Goal: Transaction & Acquisition: Purchase product/service

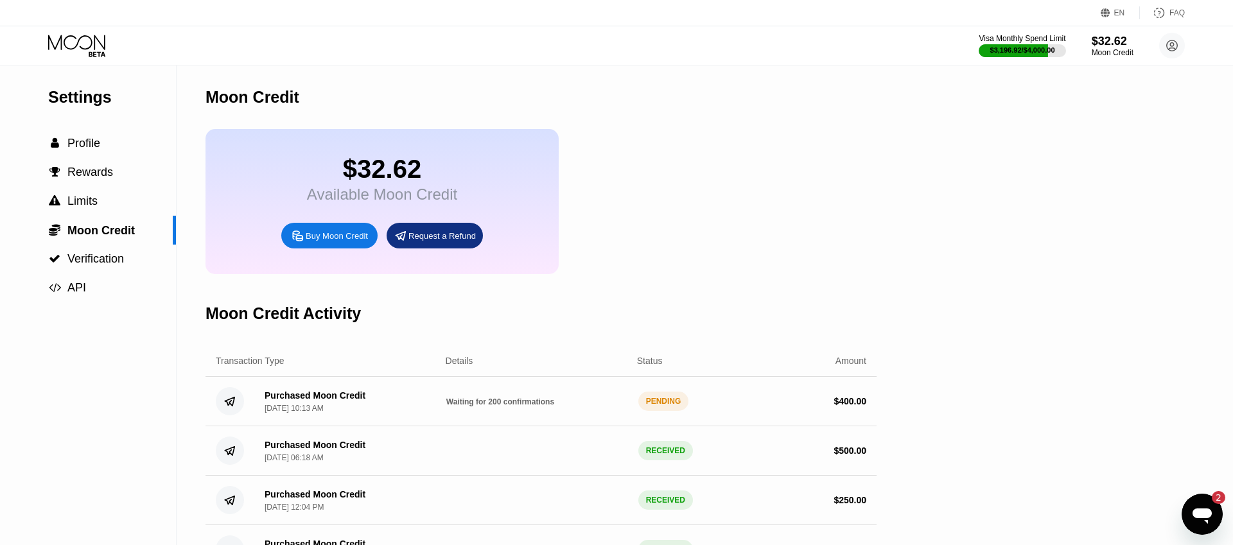
click at [457, 402] on div "Waiting for 200 confirmations" at bounding box center [537, 401] width 182 height 10
click at [1216, 504] on div "Open messaging window, 2 unread messages" at bounding box center [1202, 514] width 39 height 39
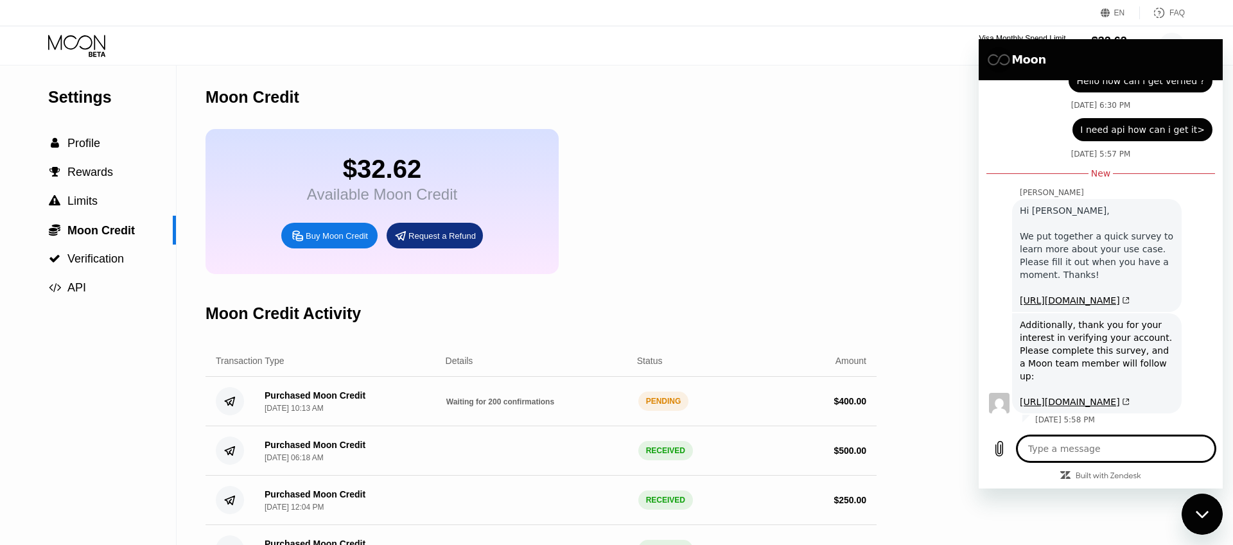
scroll to position [534, 0]
type textarea "x"
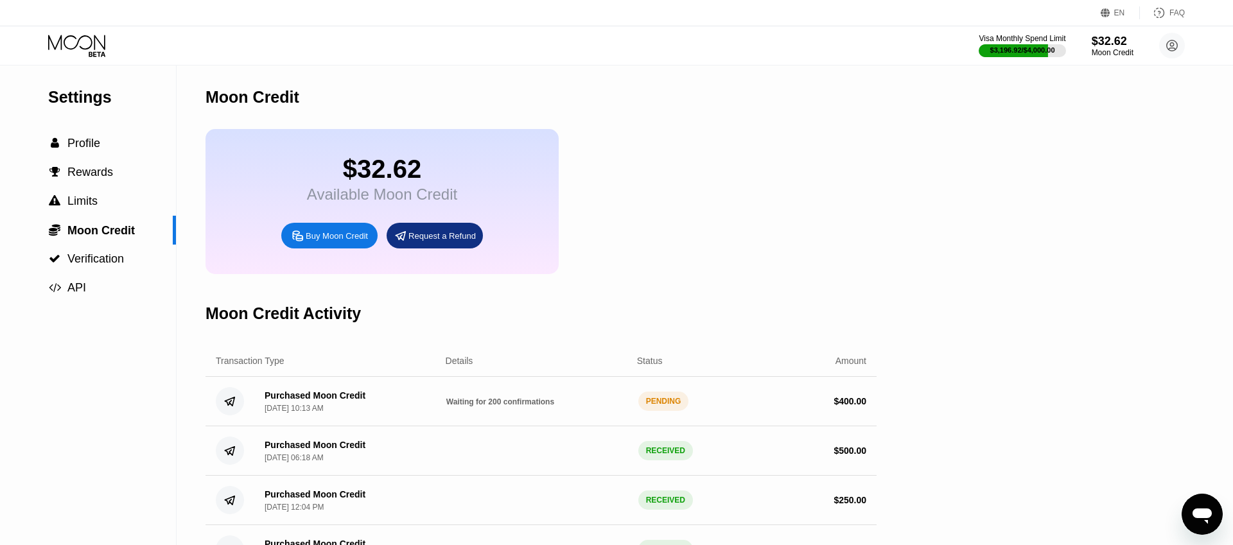
click at [280, 405] on div "Purchased Moon Credit Sep 23, 2025, 10:13 AM" at bounding box center [315, 401] width 101 height 22
drag, startPoint x: 276, startPoint y: 396, endPoint x: 674, endPoint y: 421, distance: 399.0
click at [692, 417] on div "Purchased Moon Credit Sep 23, 2025, 10:13 AM Waiting for 200 confirmations PEND…" at bounding box center [541, 401] width 671 height 49
click at [527, 405] on span "Waiting for 200 confirmations" at bounding box center [500, 402] width 108 height 9
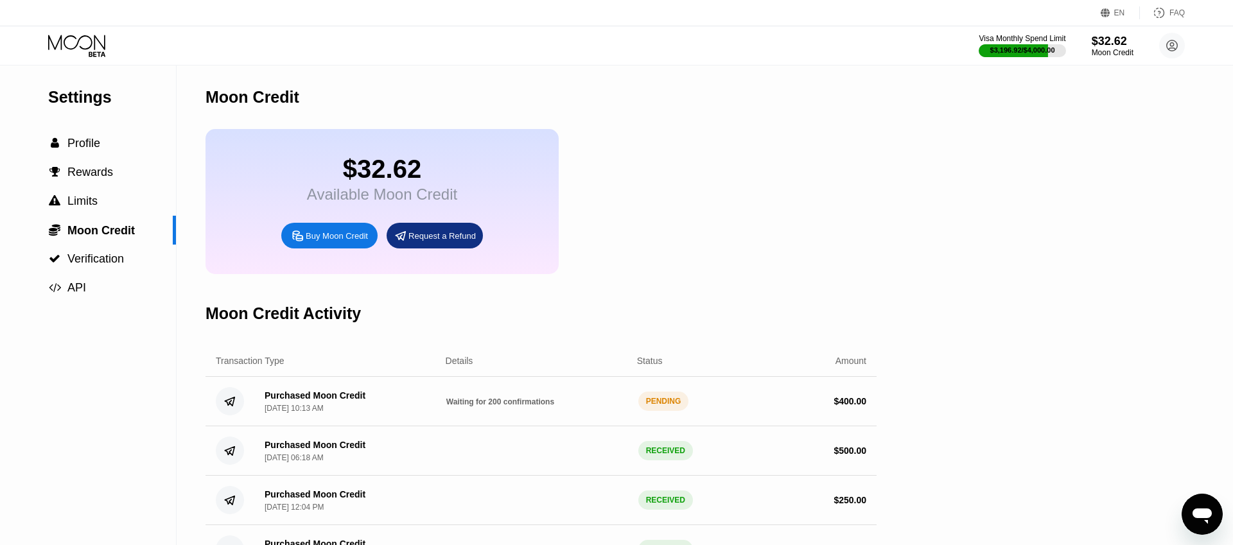
click at [708, 400] on div "Purchased Moon Credit Sep 23, 2025, 10:13 AM Waiting for 200 confirmations PEND…" at bounding box center [541, 401] width 671 height 49
click at [1217, 520] on div "Open messaging window" at bounding box center [1202, 514] width 39 height 39
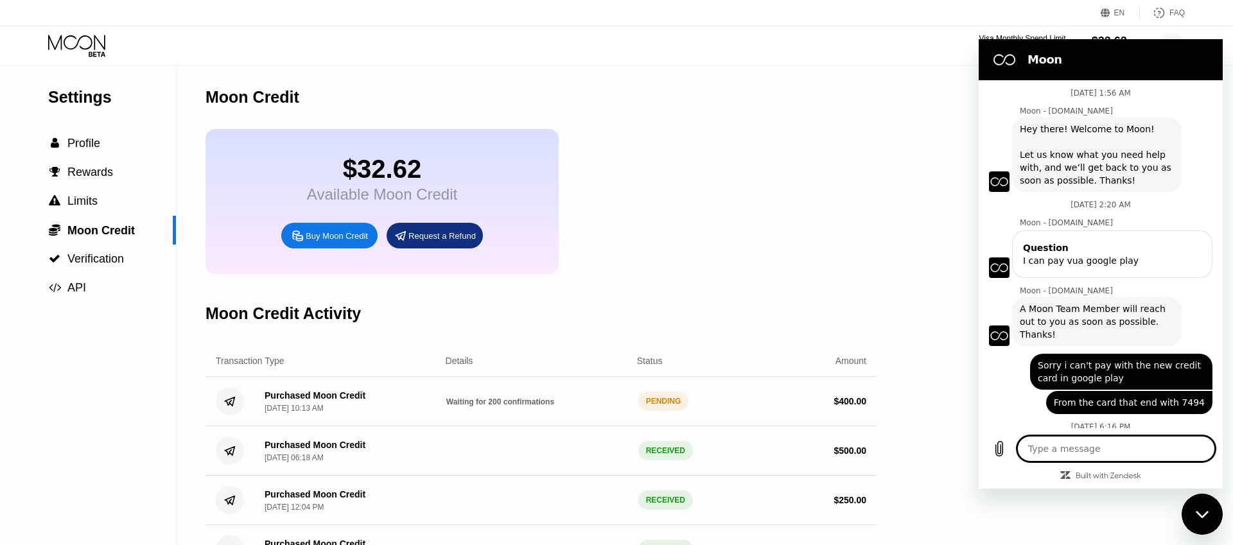
scroll to position [513, 0]
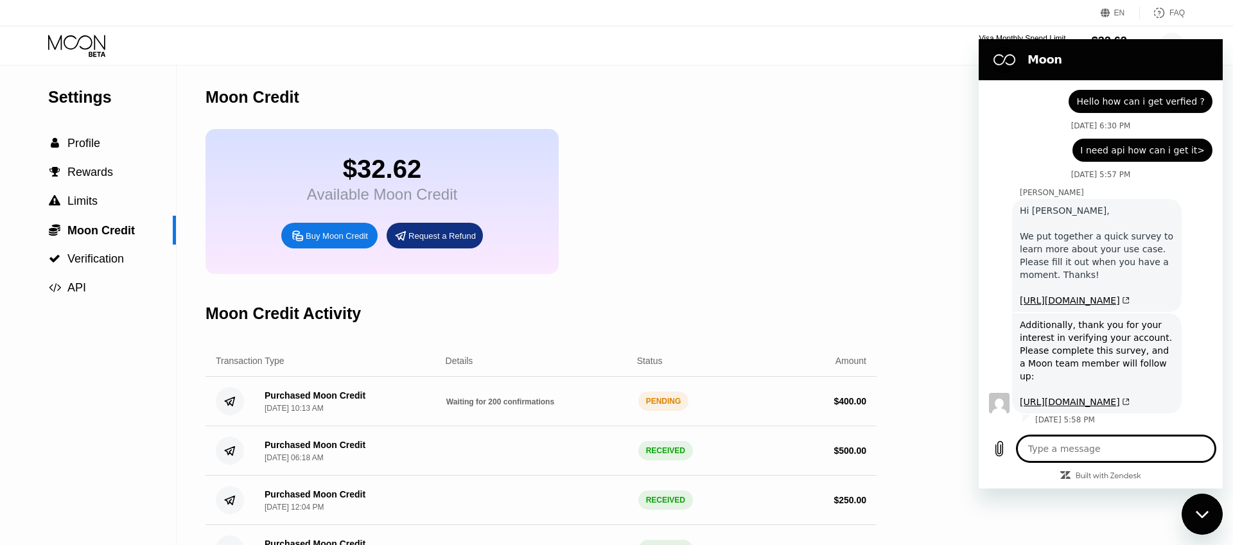
type textarea "I"
type textarea "x"
type textarea "I"
type textarea "x"
type textarea "I h"
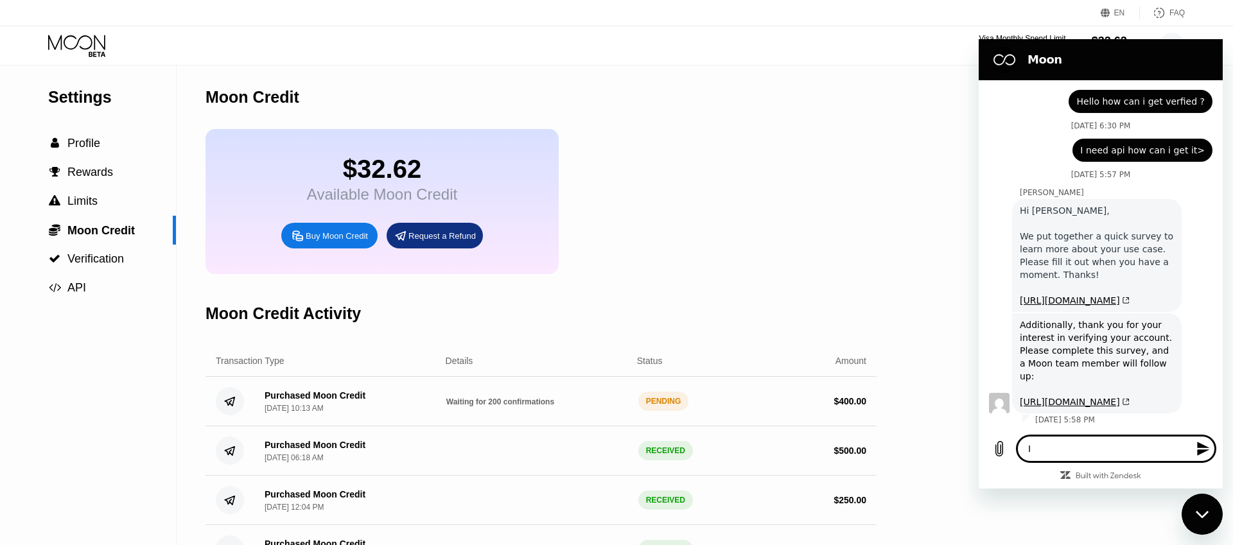
type textarea "x"
type textarea "I ha"
type textarea "x"
type textarea "I h"
type textarea "x"
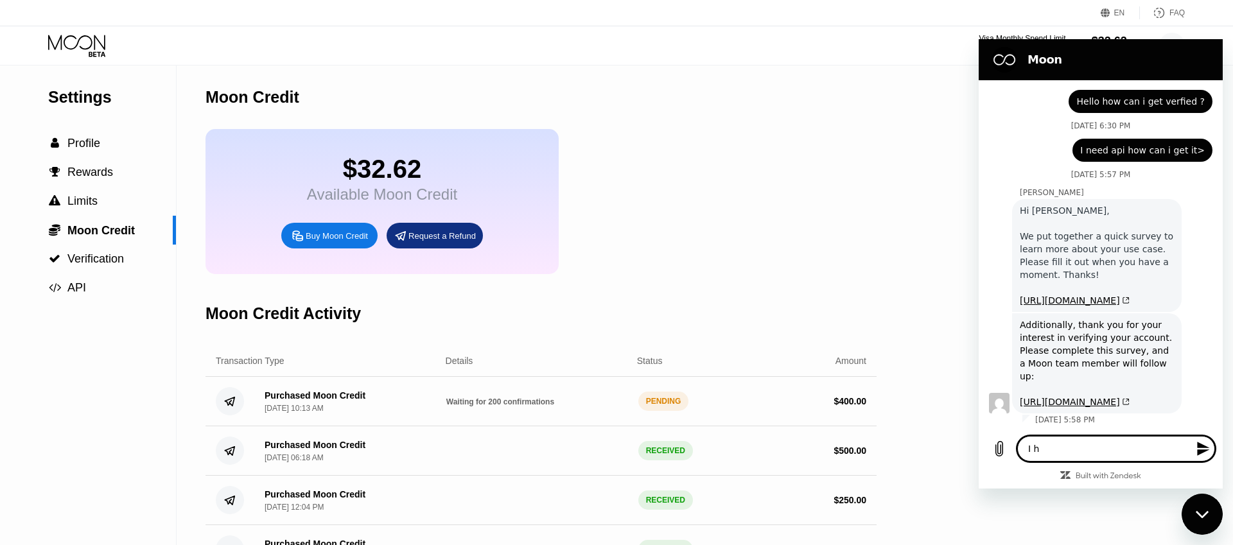
type textarea "I"
type textarea "x"
type textarea "I"
type textarea "x"
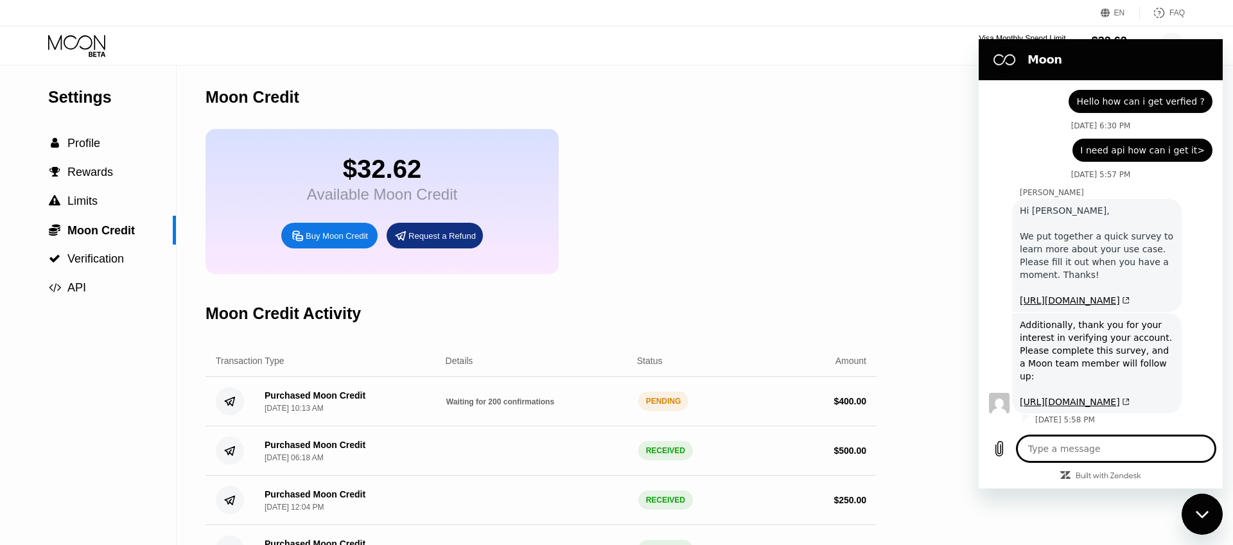
type textarea "I"
type textarea "x"
type textarea "I'"
type textarea "x"
type textarea "I'm"
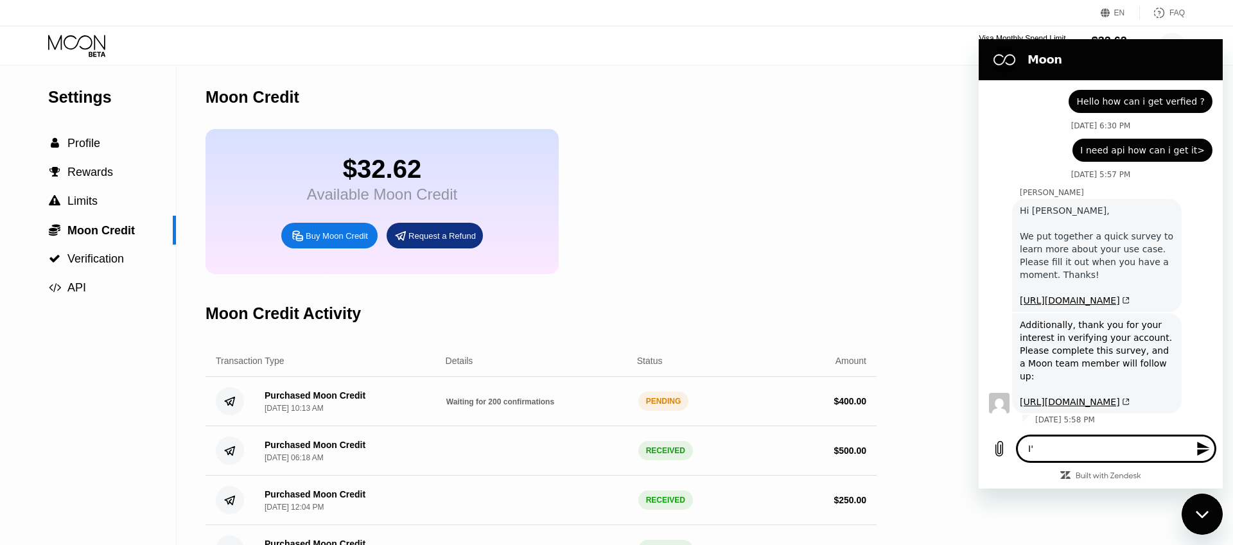
type textarea "x"
type textarea "I'm"
type textarea "x"
type textarea "I'm n"
type textarea "x"
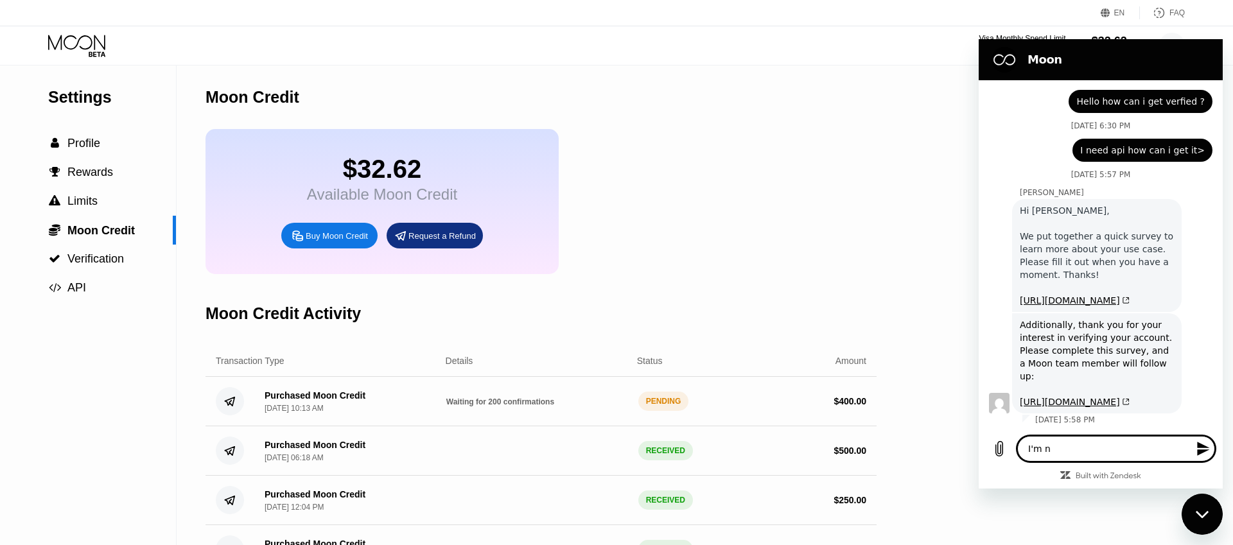
type textarea "I'm no"
type textarea "x"
type textarea "I'm not"
type textarea "x"
type textarea "I'm not"
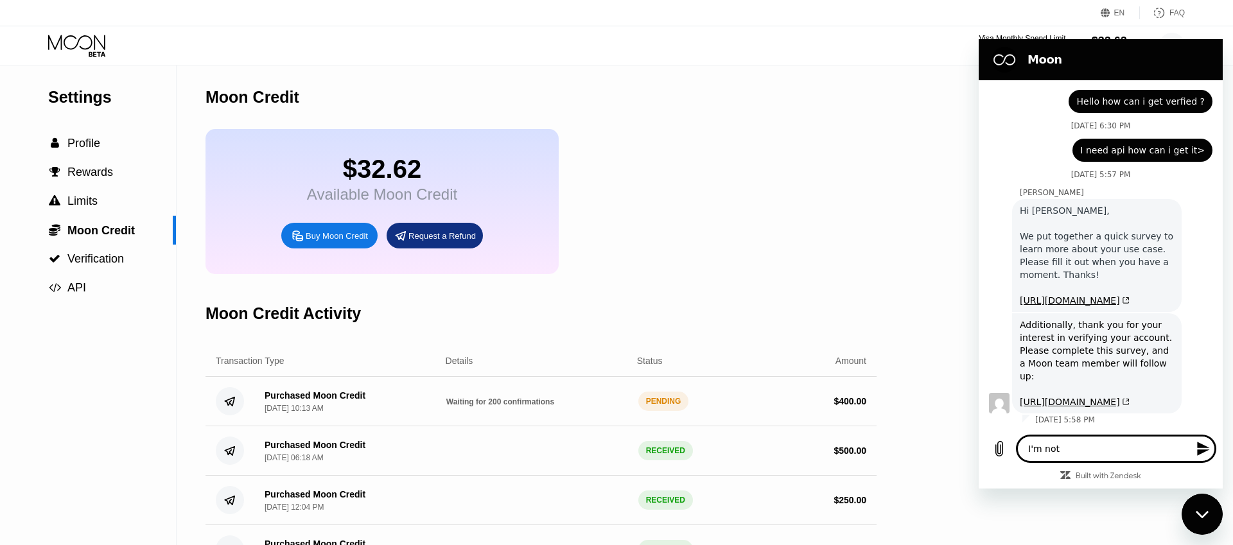
type textarea "x"
type textarea "I'm not a"
type textarea "x"
type textarea "I'm not a"
type textarea "x"
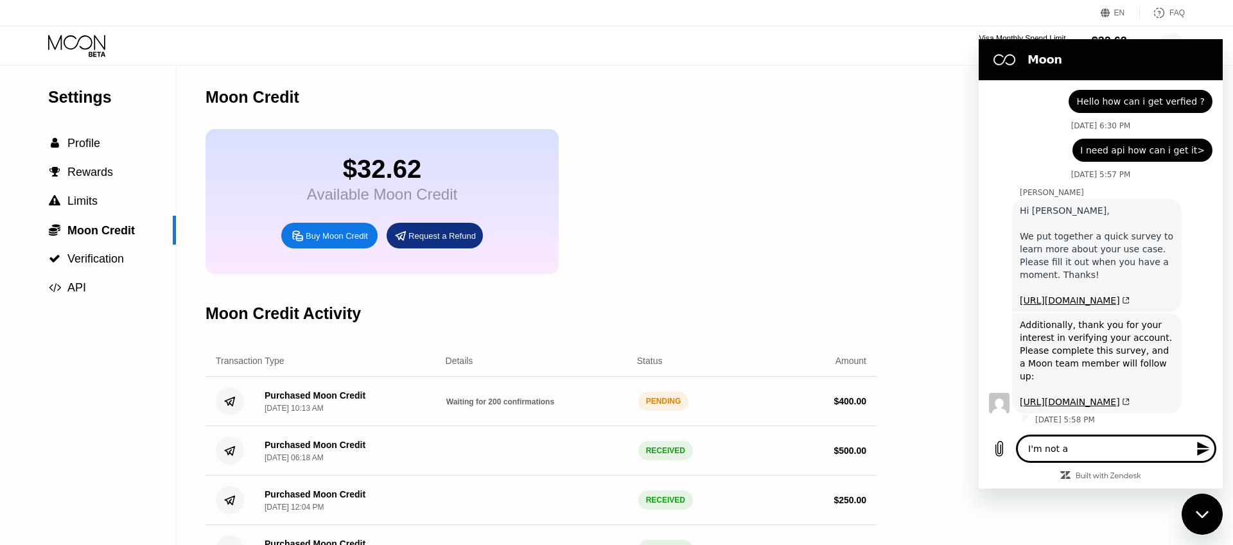
type textarea "I'm not a c"
type textarea "x"
type textarea "I'm not a co"
type textarea "x"
type textarea "I'm not a com"
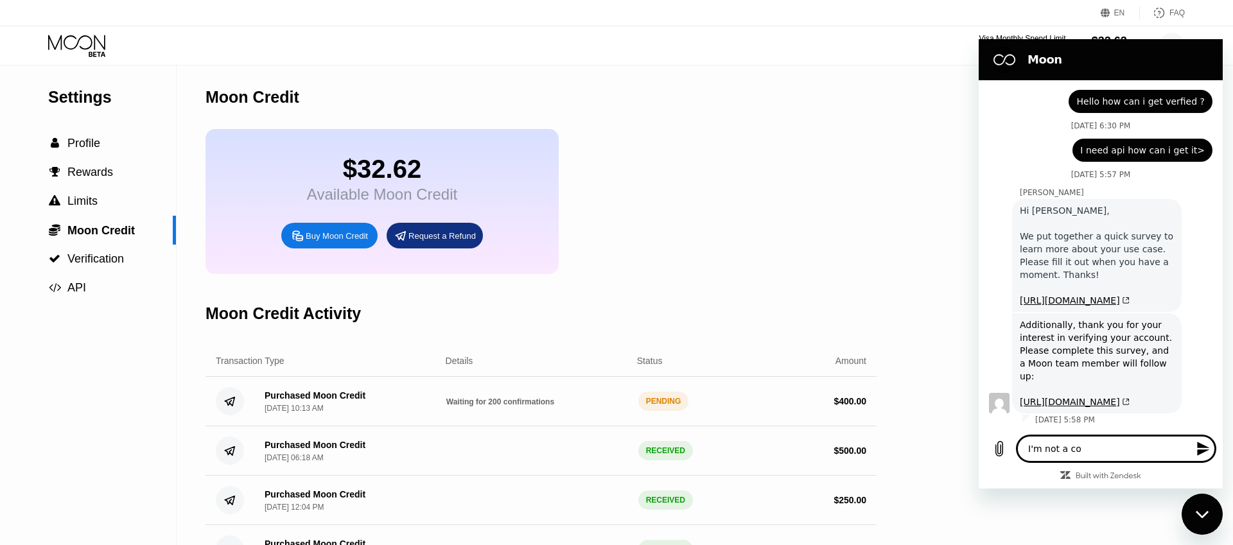
type textarea "x"
type textarea "I'm not a comp"
type textarea "x"
type textarea "I'm not a compa"
type textarea "x"
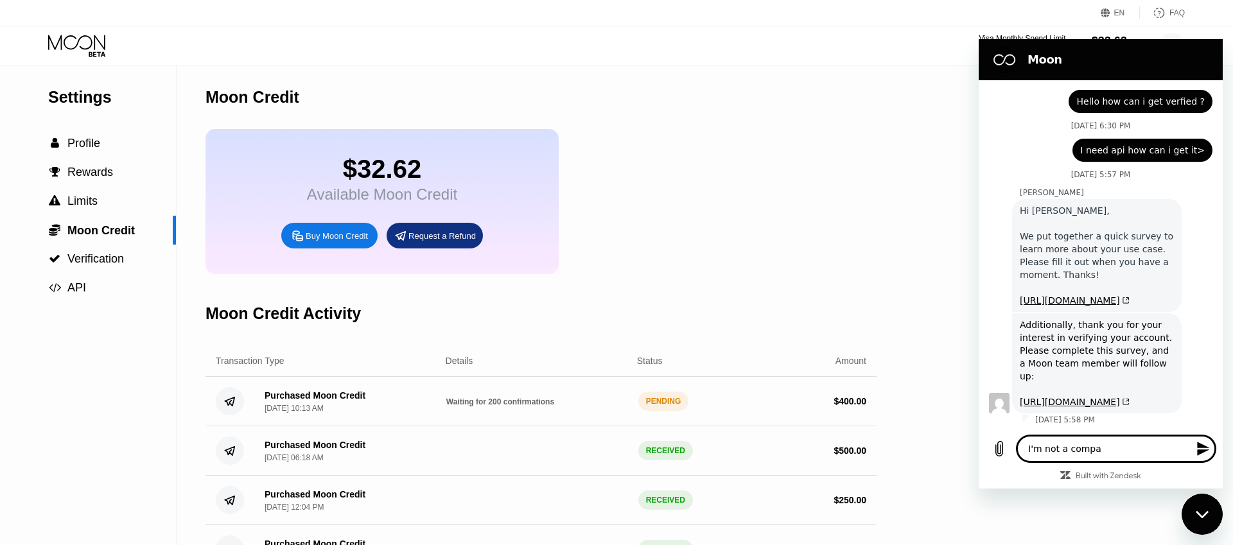
type textarea "I'm not a compan"
type textarea "x"
type textarea "I'm not a company"
type textarea "x"
type textarea "I'm not a company"
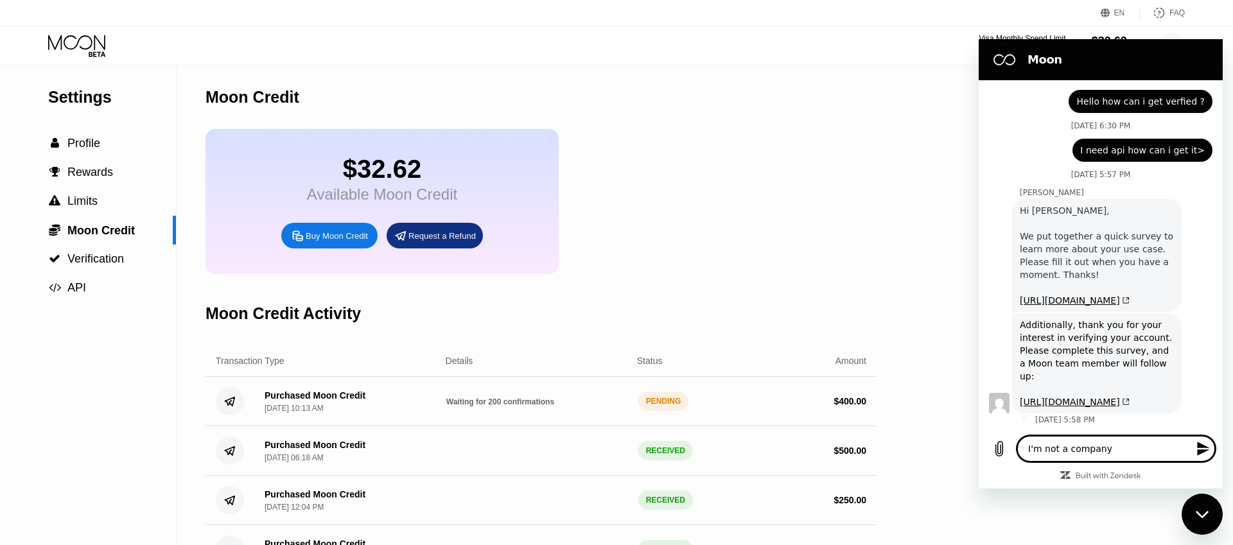
type textarea "x"
type textarea "I'm not a company s"
type textarea "x"
type textarea "I'm not a company so"
type textarea "x"
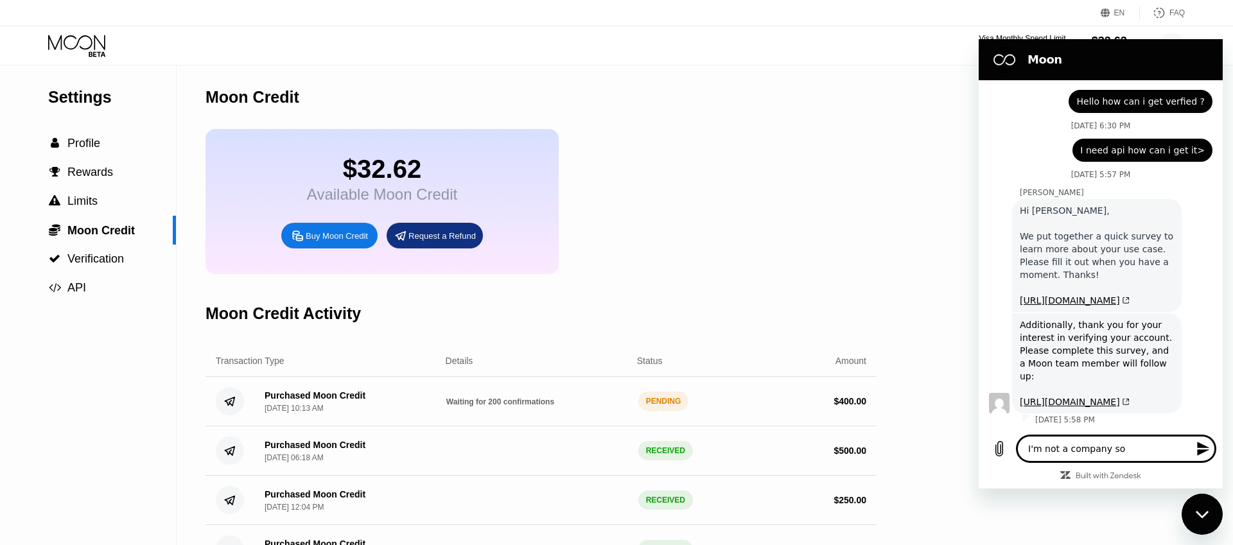
type textarea "I'm not a company so"
type textarea "x"
type textarea "I'm not a company so I"
type textarea "x"
type textarea "I'm not a company so ID"
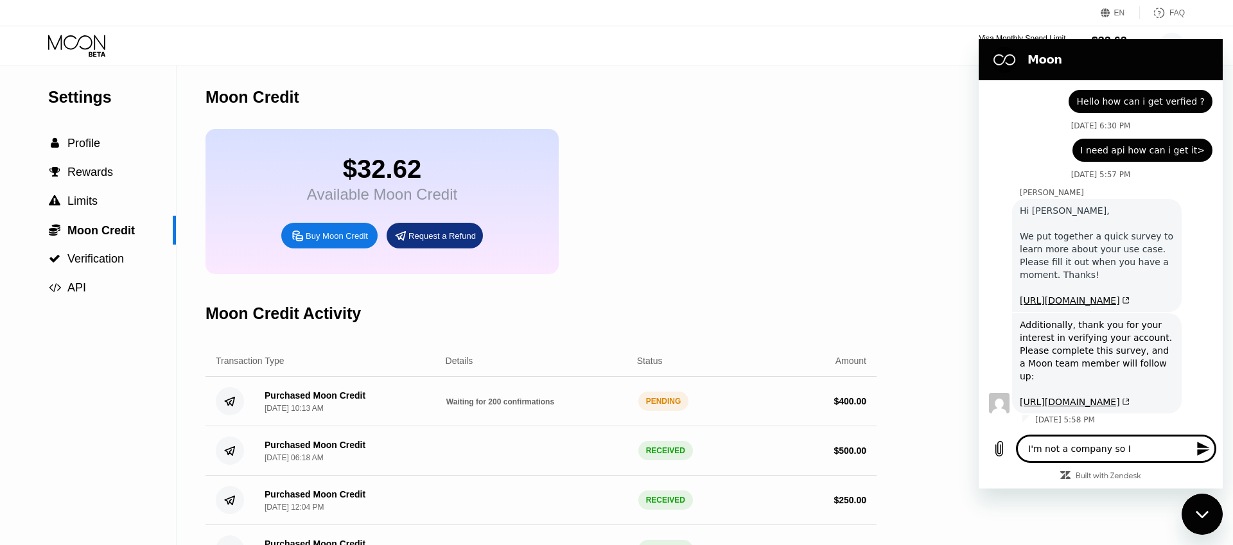
type textarea "x"
type textarea "I'm not a company so IDK"
type textarea "x"
type textarea "I'm not a company so IDK"
type textarea "x"
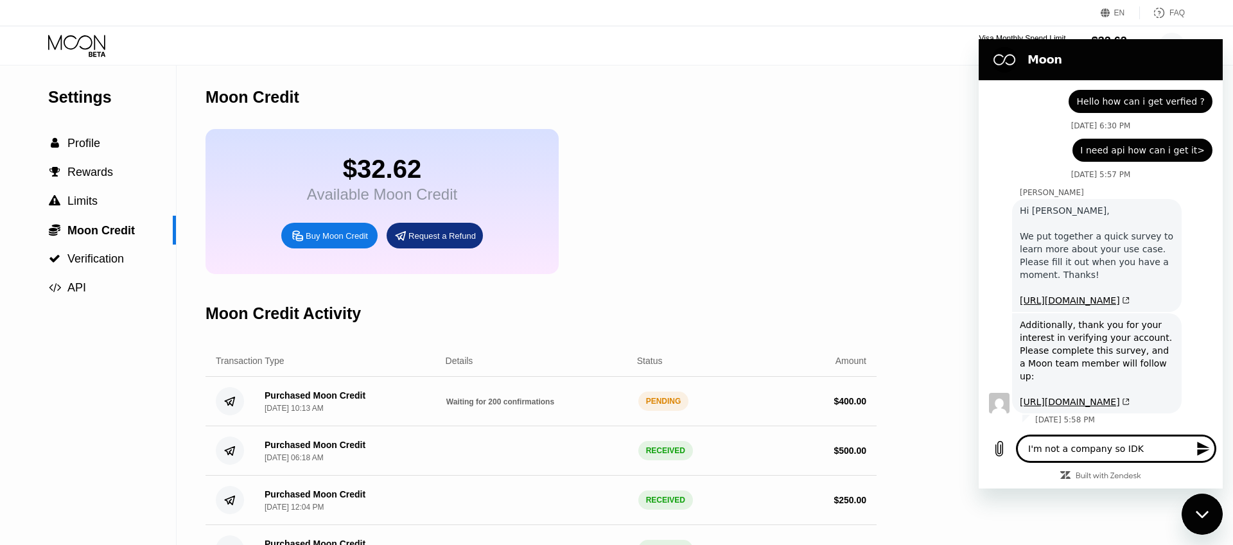
type textarea "I'm not a company so IDK i"
type textarea "x"
type textarea "I'm not a company so IDK if"
type textarea "x"
type textarea "I'm not a company so IDK if"
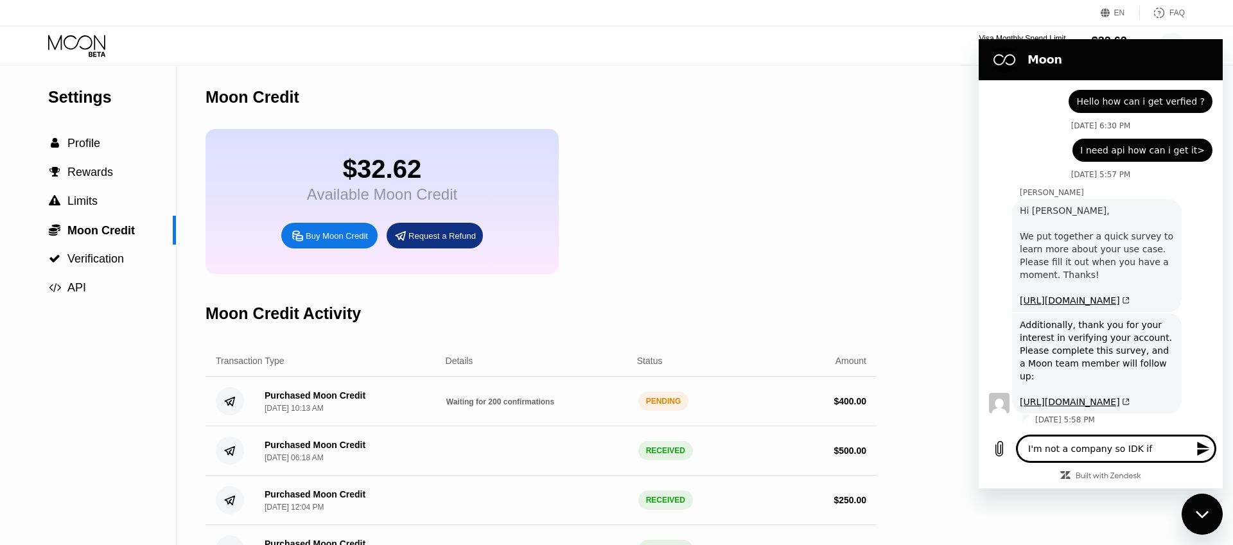
type textarea "x"
type textarea "I'm not a company so IDK if I"
type textarea "x"
type textarea "I'm not a company so IDK if I"
type textarea "x"
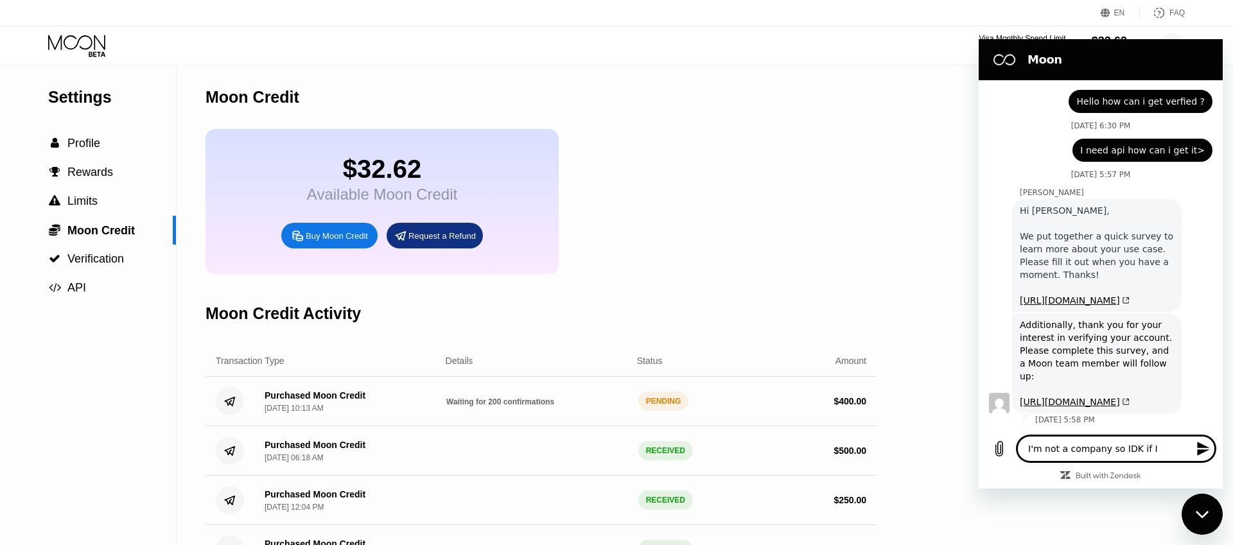
type textarea "I'm not a company so IDK if I c"
type textarea "x"
type textarea "I'm not a company so IDK if I ca"
type textarea "x"
type textarea "I'm not a company so IDK if I can"
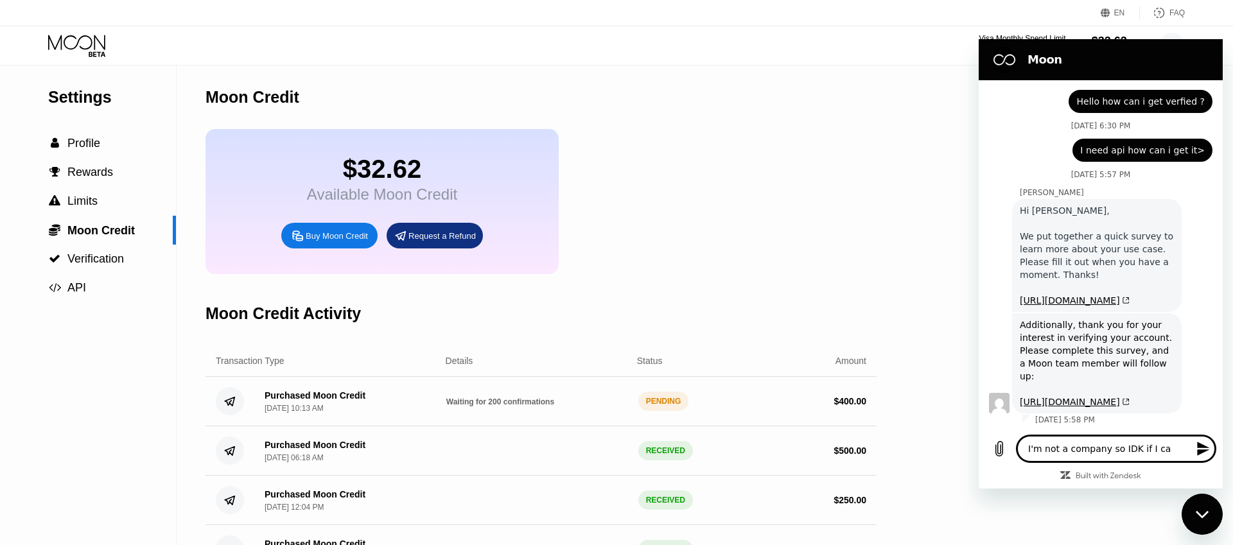
type textarea "x"
type textarea "I'm not a company so IDK if I can"
type textarea "x"
type textarea "I'm not a company so IDK if I can u"
type textarea "x"
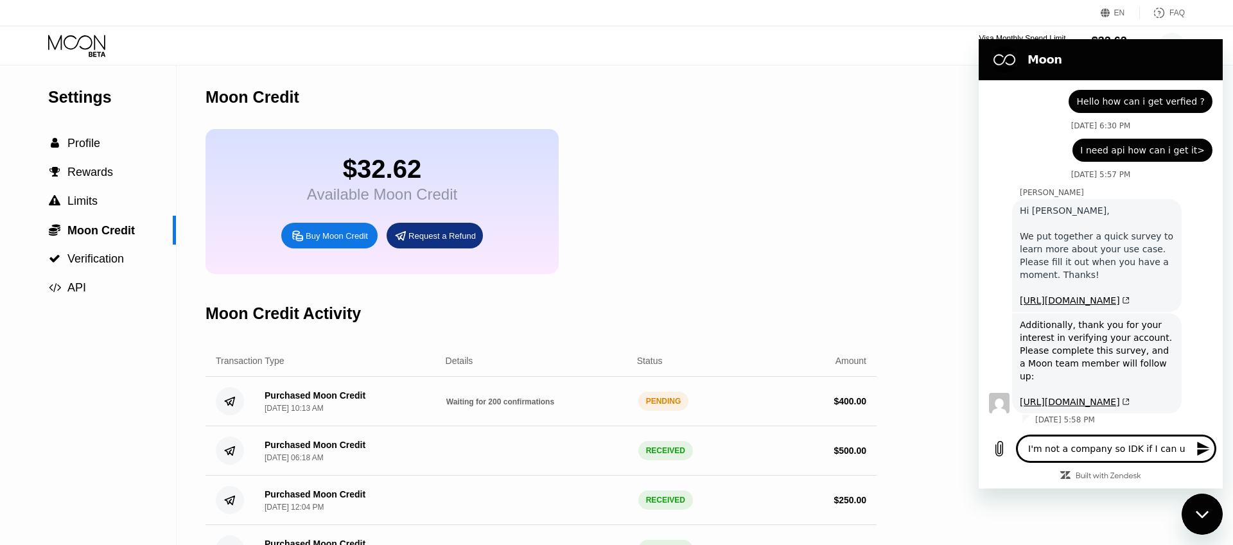
type textarea "I'm not a company so IDK if I can us"
type textarea "x"
type textarea "I'm not a company so IDK if I can use"
type textarea "x"
type textarea "I'm not a company so IDK if I can use"
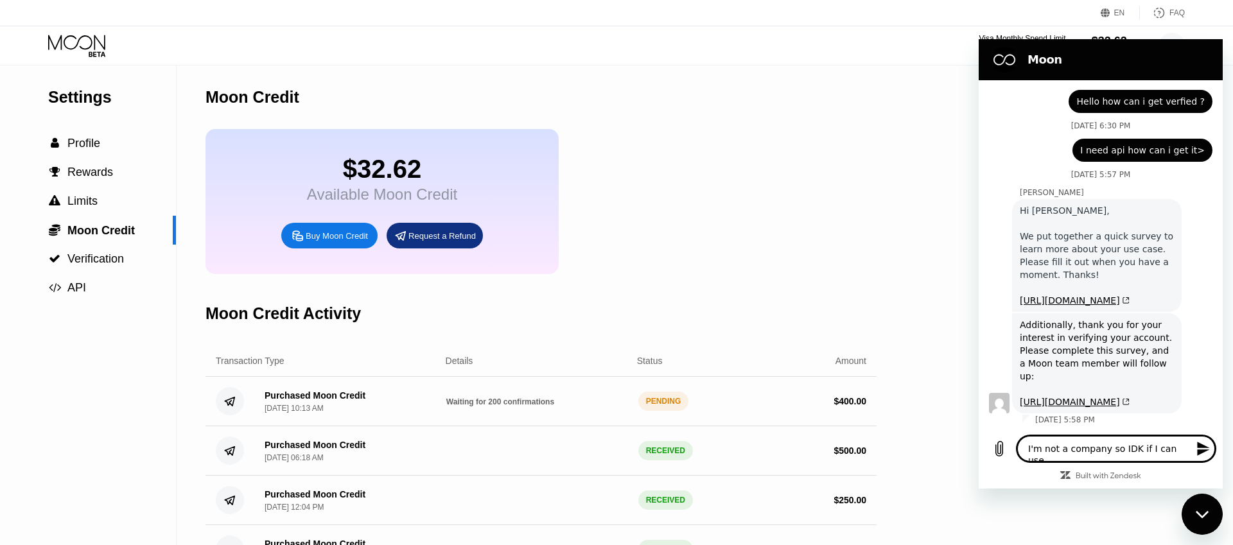
type textarea "x"
type textarea "I'm not a company so IDK if I can use y"
type textarea "x"
type textarea "I'm not a company so IDK if I can use yo"
type textarea "x"
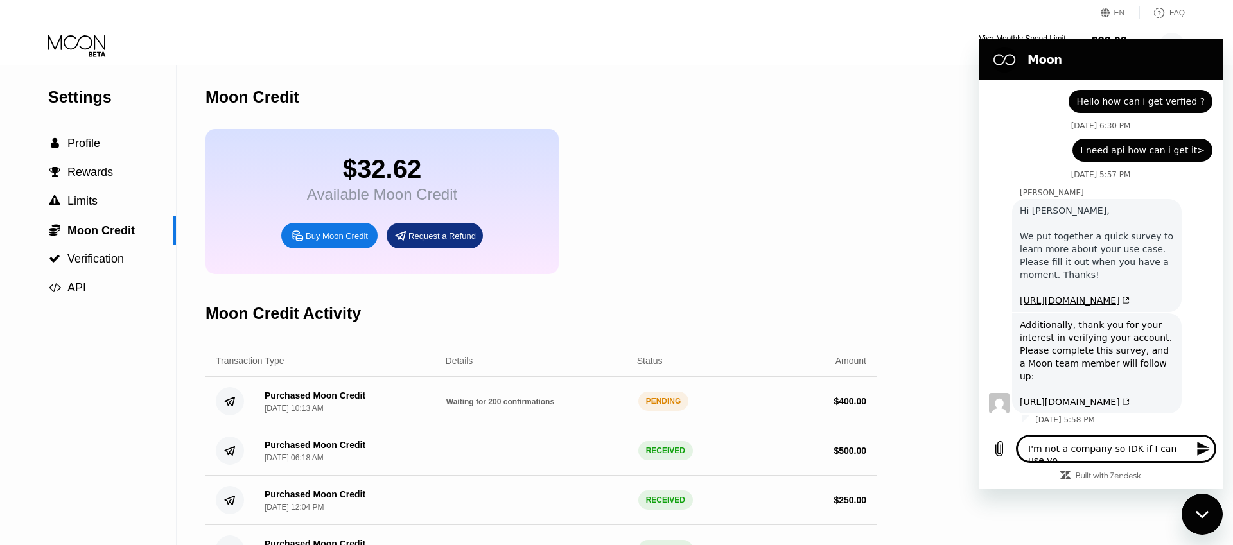
type textarea "I'm not a company so IDK if I can use you"
type textarea "x"
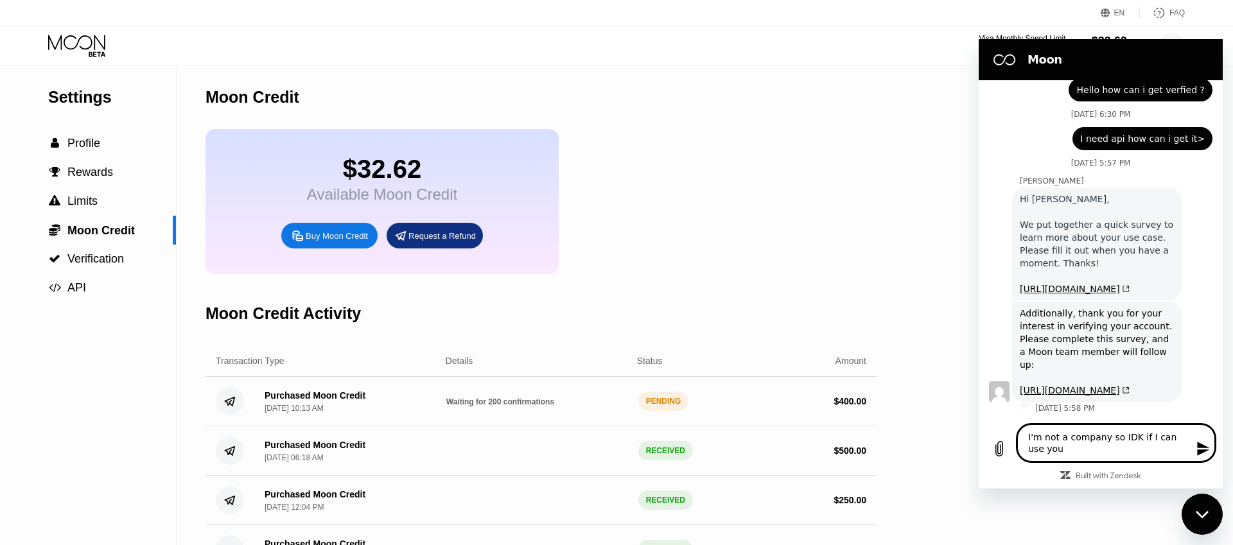
type textarea "I'm not a company so IDK if I can use your"
type textarea "x"
type textarea "I'm not a company so IDK if I can use your"
type textarea "x"
type textarea "I'm not a company so IDK if I can use your a"
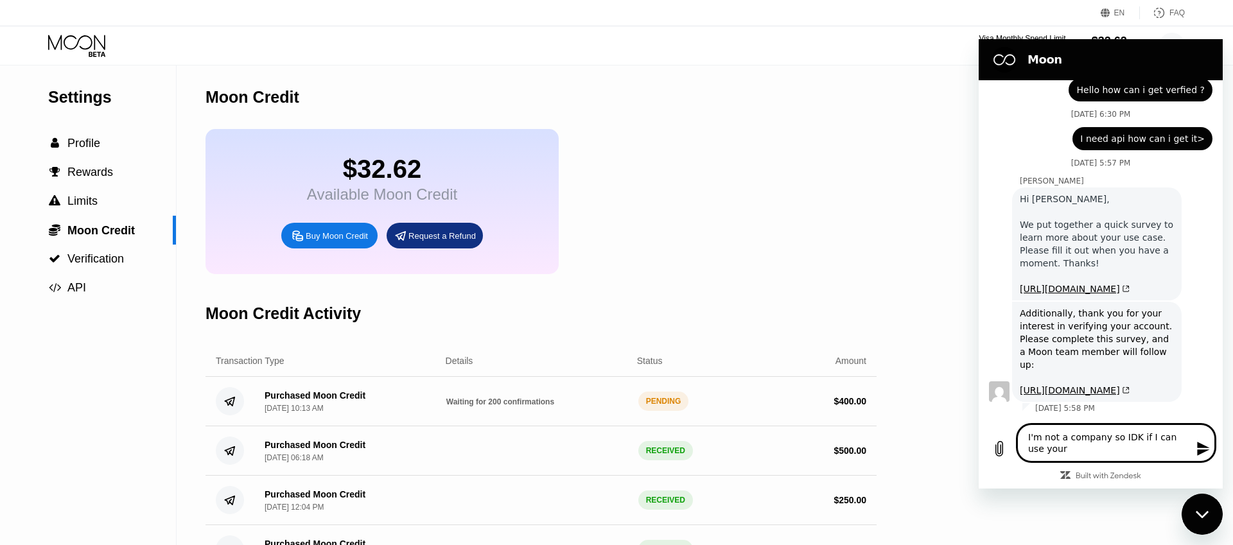
type textarea "x"
type textarea "I'm not a company so IDK if I can use your ap"
type textarea "x"
type textarea "I'm not a company so IDK if I can use your api"
type textarea "x"
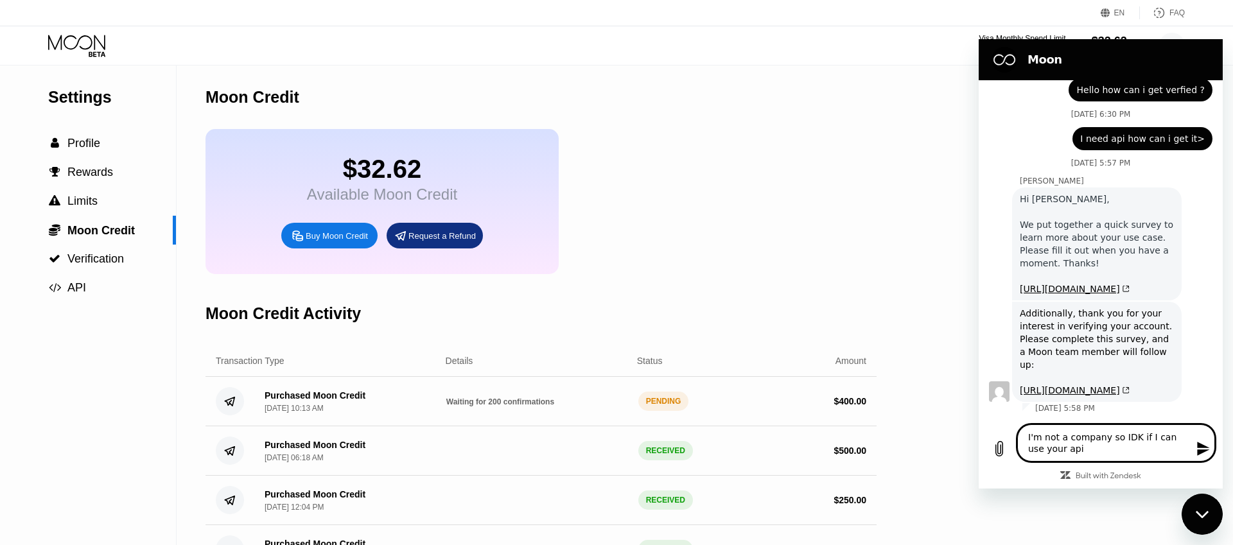
type textarea "I'm not a company so IDK if I can use your api"
type textarea "x"
type textarea "I'm not a company so IDK if I can use your api i"
type textarea "x"
type textarea "I'm not a company so IDK if I can use your api in"
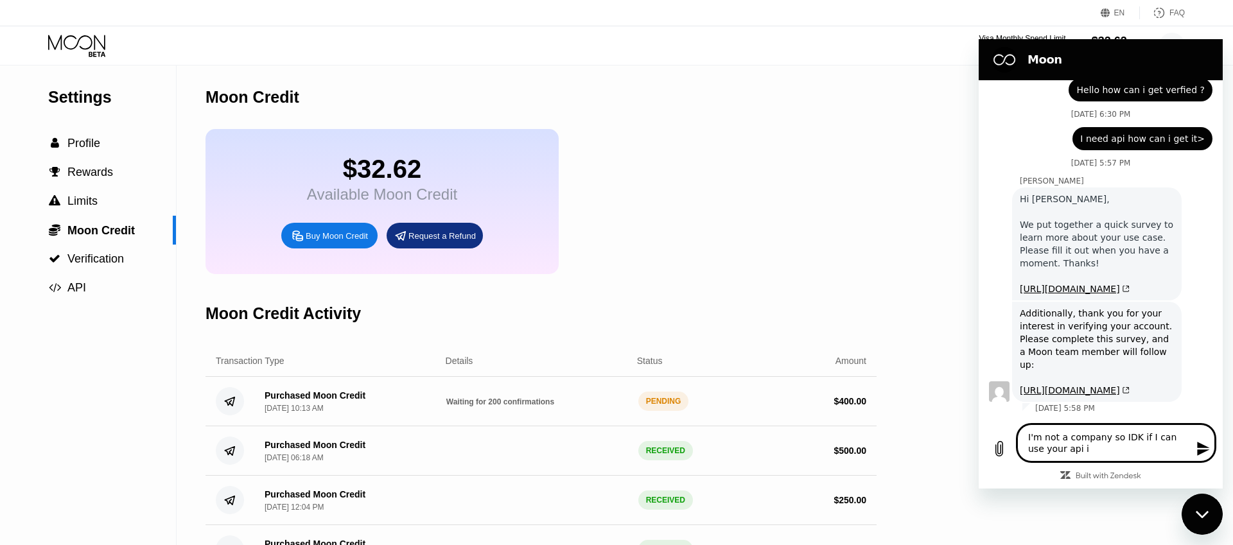
type textarea "x"
type textarea "I'm not a company so IDK if I can use your api in"
type textarea "x"
type textarea "I'm not a company so IDK if I can use your api in t"
type textarea "x"
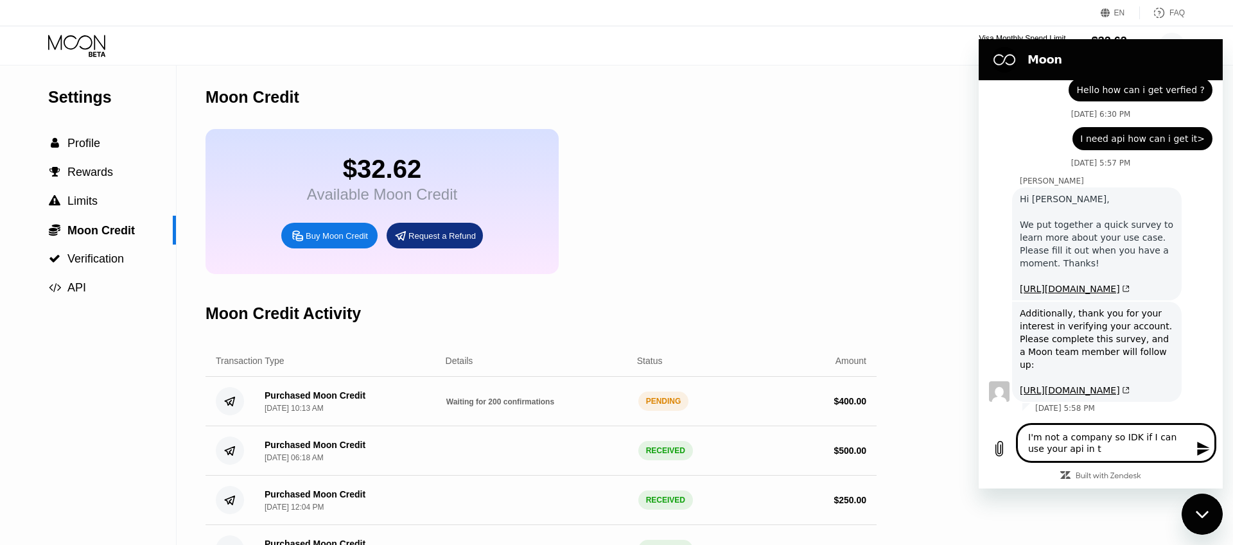
type textarea "I'm not a company so IDK if I can use your api in th"
type textarea "x"
type textarea "I'm not a company so IDK if I can use your api in thi"
type textarea "x"
type textarea "I'm not a company so IDK if I can use your api in this"
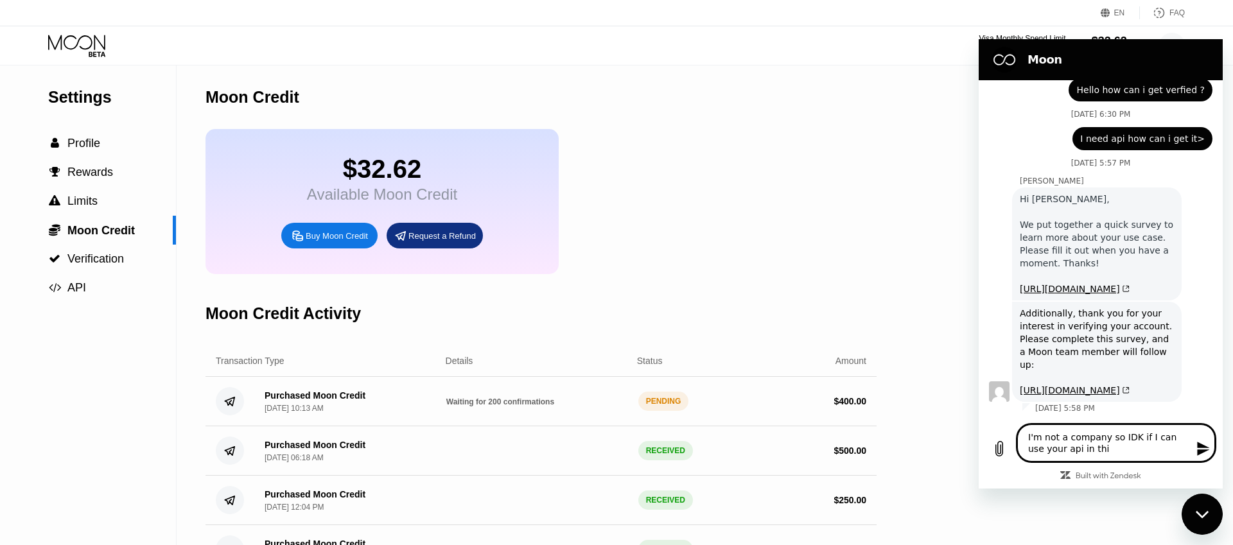
type textarea "x"
type textarea "I'm not a company so IDK if I can use your api in this"
type textarea "x"
type textarea "I'm not a company so IDK if I can use your api in this c"
type textarea "x"
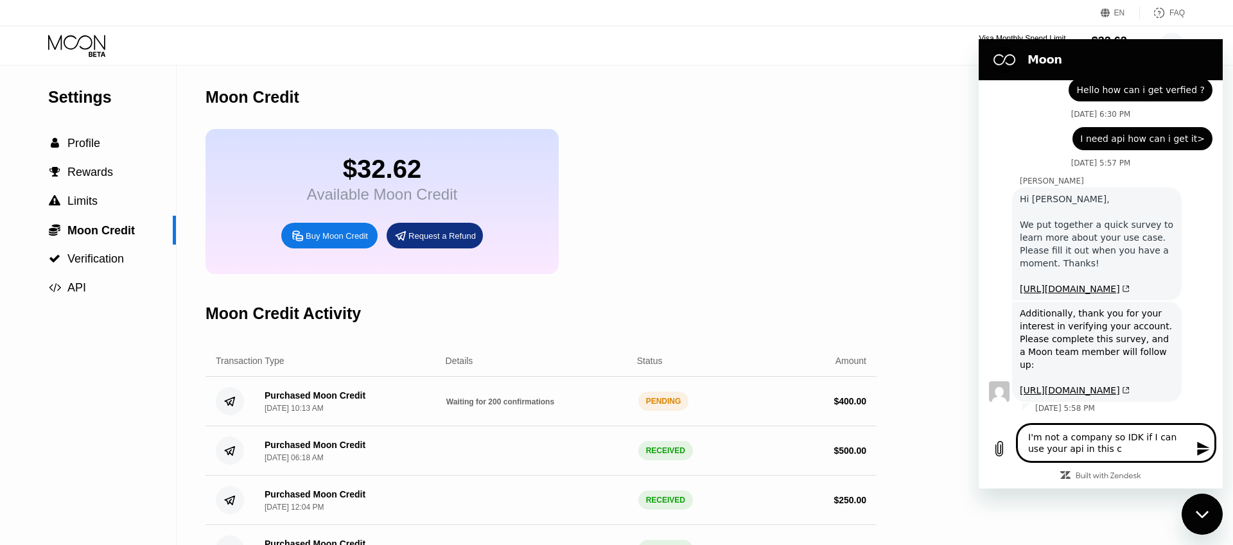
type textarea "I'm not a company so IDK if I can use your api in this ca"
type textarea "x"
type textarea "I'm not a company so IDK if I can use your api in this cas"
type textarea "x"
type textarea "I'm not a company so IDK if I can use your api in this case"
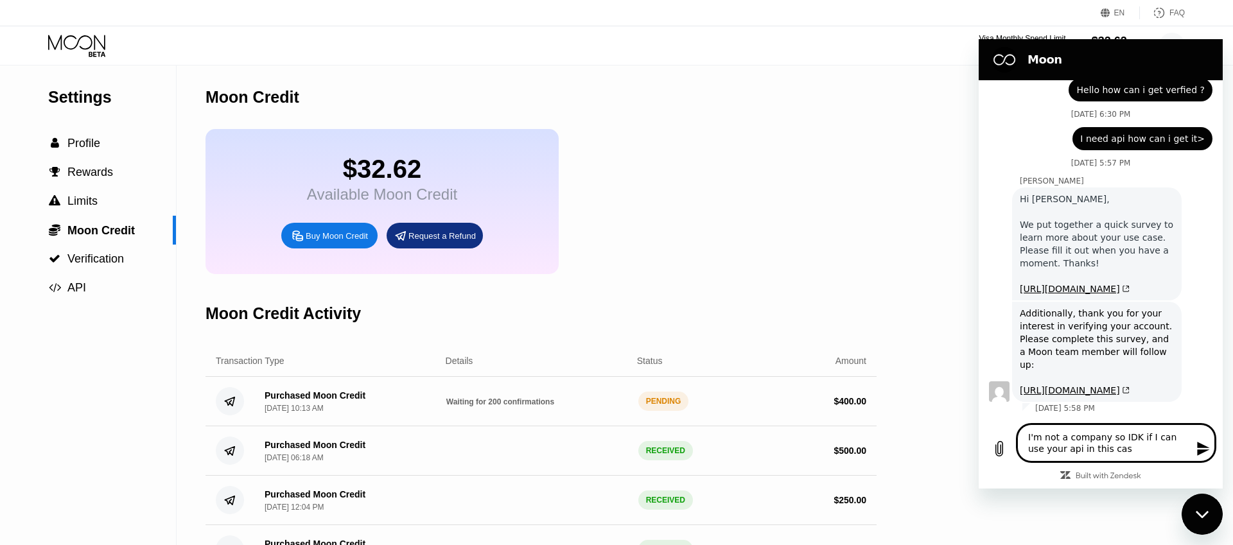
type textarea "x"
type textarea "I'm not a company so IDK if I can use your api in this case"
type textarea "x"
type textarea "I'm not a company so IDK if I can use your api in this case"
type textarea "x"
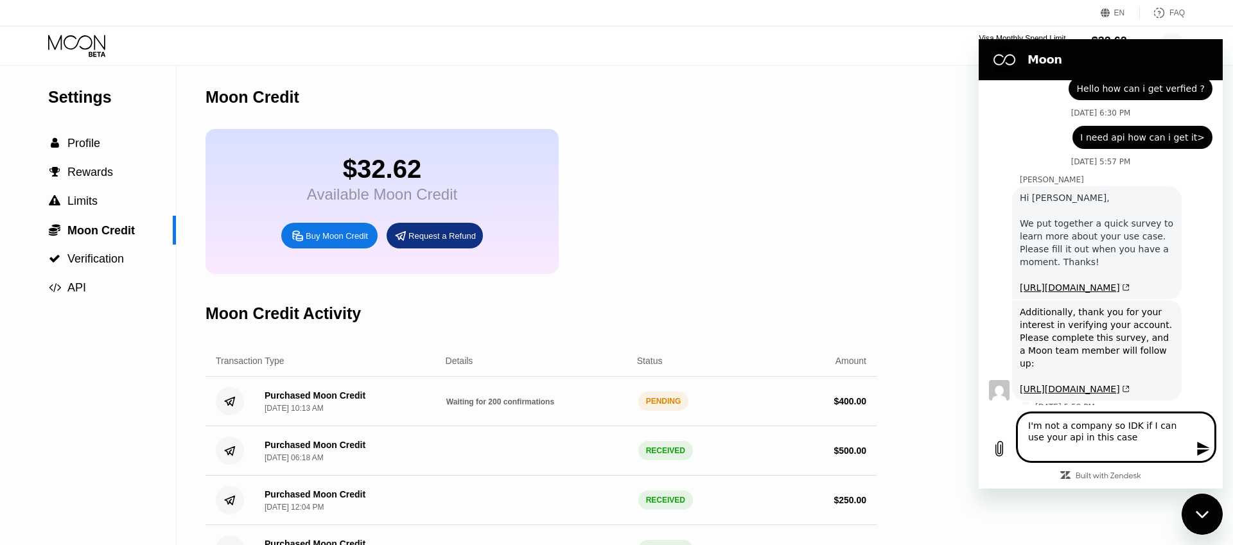
type textarea "I'm not a company so IDK if I can use your api in this case a"
type textarea "x"
type textarea "I'm not a company so IDK if I can use your api in this case al"
type textarea "x"
type textarea "I'm not a company so IDK if I can use your api in this case als"
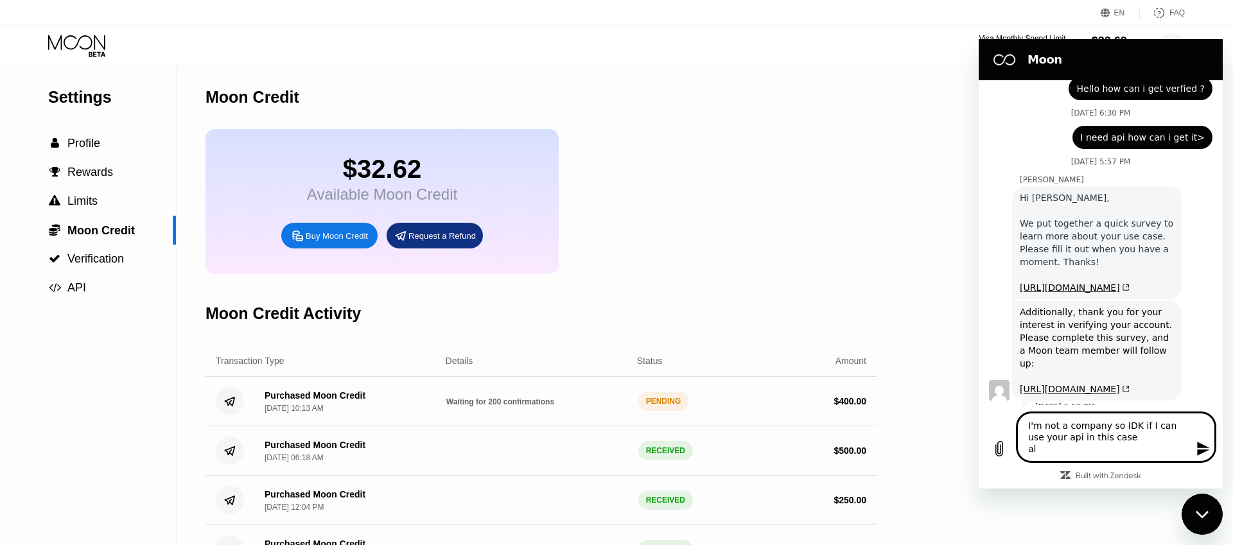
type textarea "x"
type textarea "I'm not a company so IDK if I can use your api in this case also"
type textarea "x"
type textarea "I'm not a company so IDK if I can use your api in this case also"
type textarea "x"
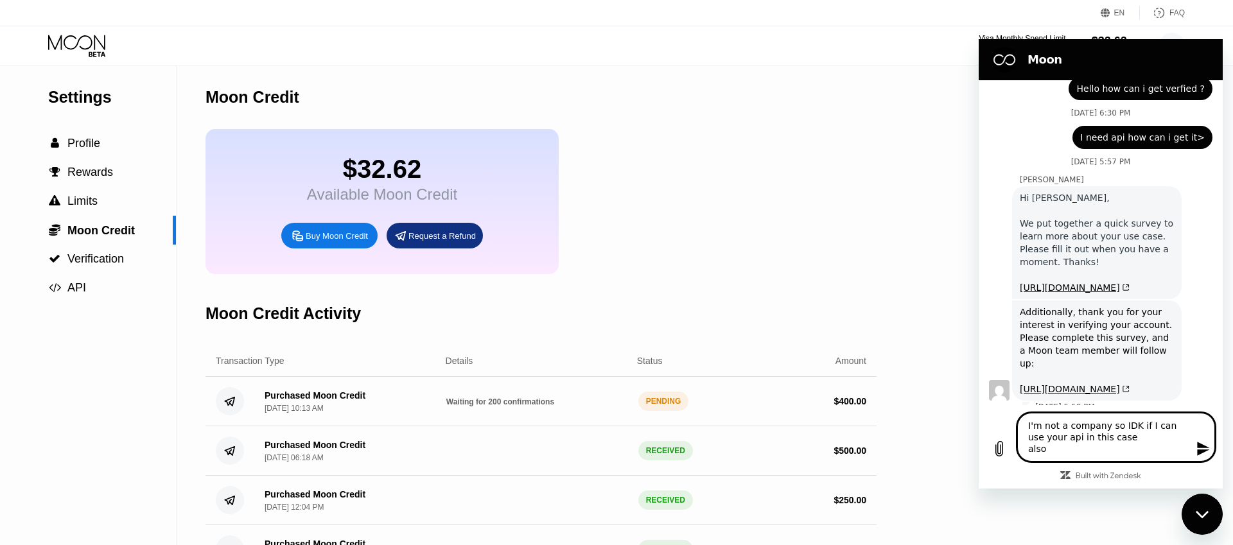
type textarea "I'm not a company so IDK if I can use your api in this case also t"
type textarea "x"
type textarea "I'm not a company so IDK if I can use your api in this case also th"
type textarea "x"
type textarea "I'm not a company so IDK if I can use your api in this case also the"
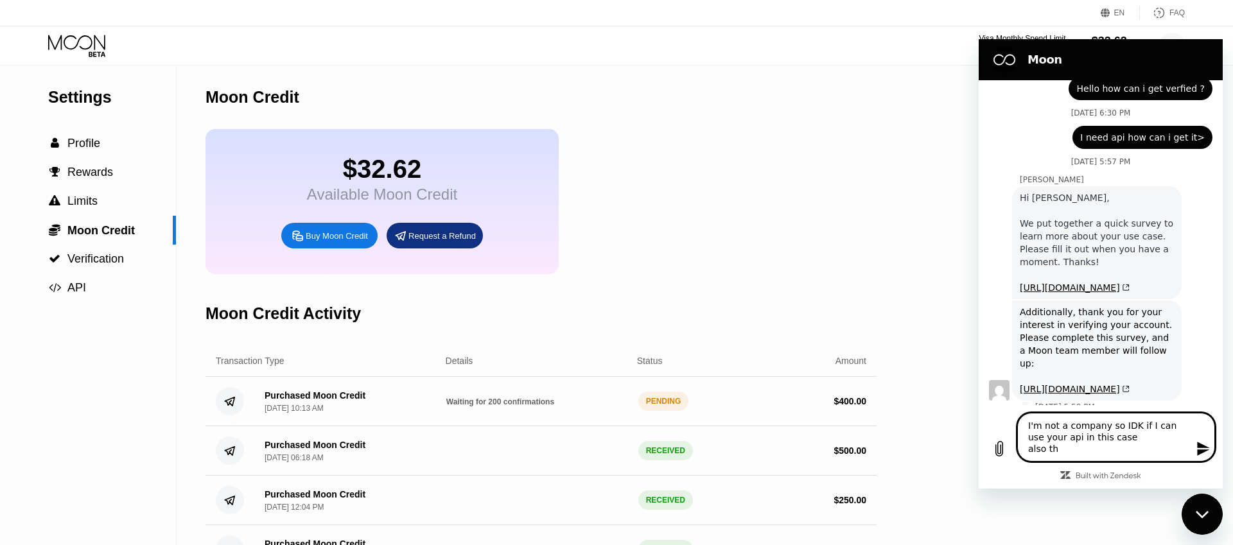
type textarea "x"
type textarea "I'm not a company so IDK if I can use your api in this case also ther"
type textarea "x"
type textarea "I'm not a company so IDK if I can use your api in this case also there"
type textarea "x"
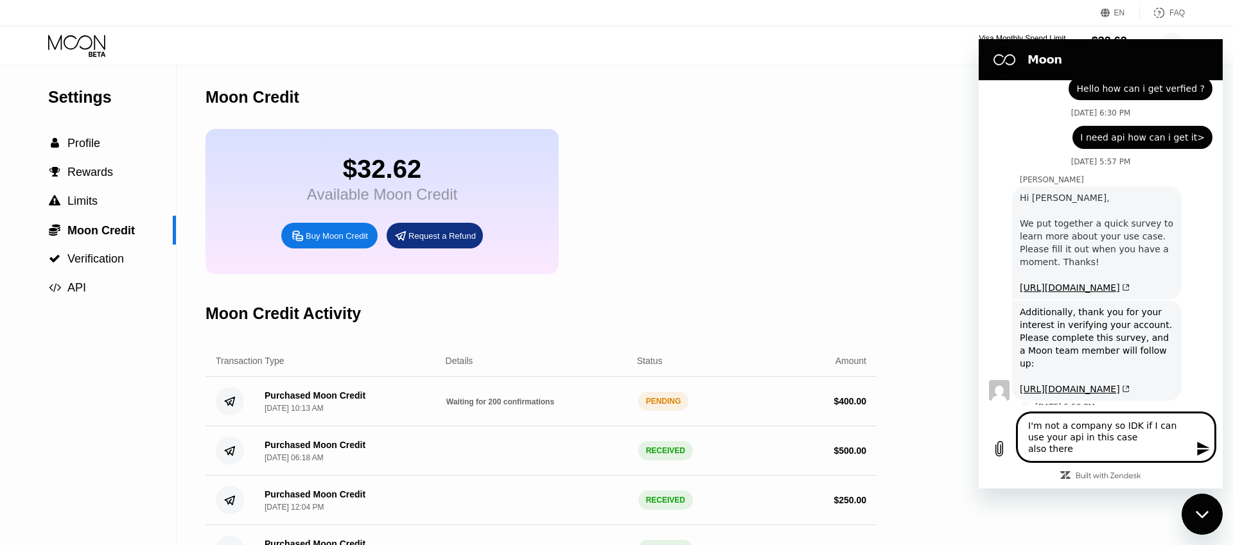
type textarea "I'm not a company so IDK if I can use your api in this case also there"
type textarea "x"
type textarea "I'm not a company so IDK if I can use your api in this case also there i"
type textarea "x"
type textarea "I'm not a company so IDK if I can use your api in this case also there is"
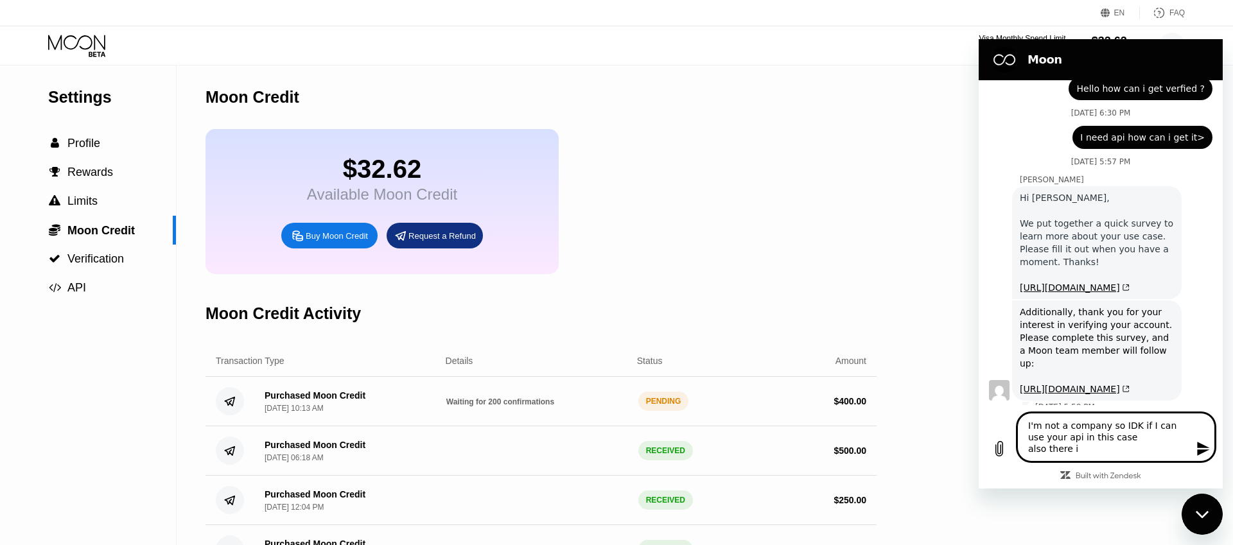
type textarea "x"
type textarea "I'm not a company so IDK if I can use your api in this case also there is"
type textarea "x"
type textarea "I'm not a company so IDK if I can use your api in this case also there is a"
type textarea "x"
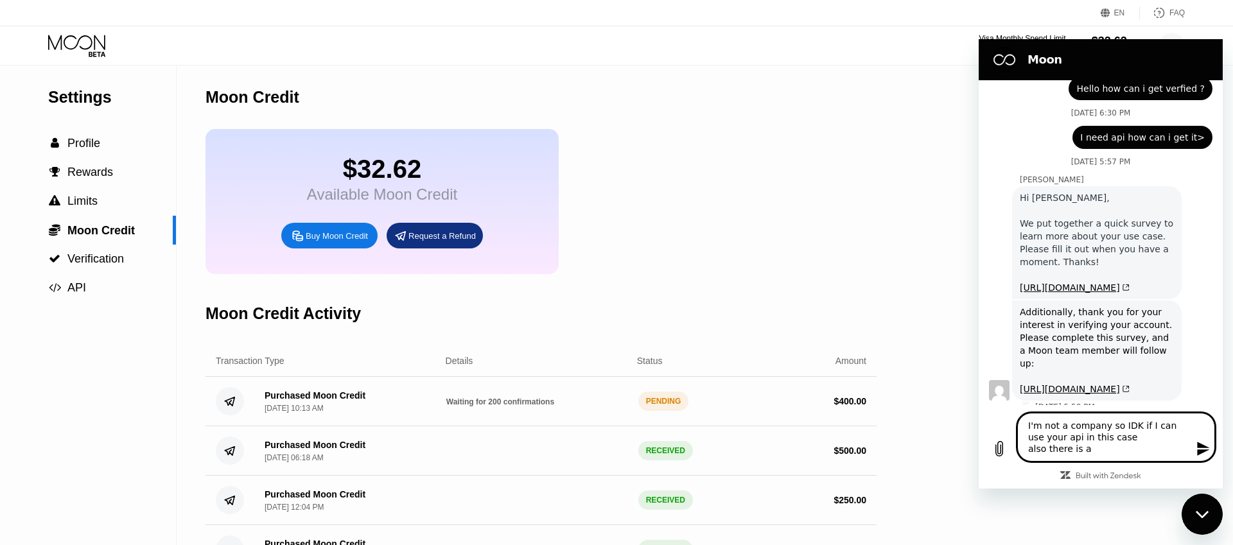
type textarea "I'm not a company so IDK if I can use your api in this case also there is a"
type textarea "x"
type textarea "I'm not a company so IDK if I can use your api in this case also there is a p"
type textarea "x"
type textarea "I'm not a company so IDK if I can use your api in this case also there is a pe"
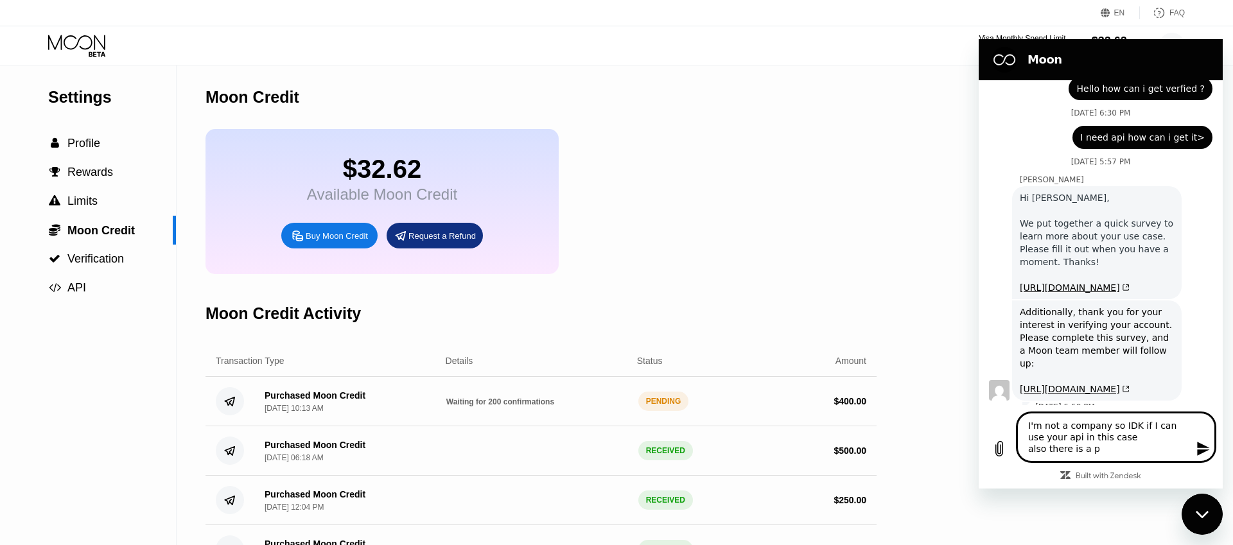
type textarea "x"
type textarea "I'm not a company so IDK if I can use your api in this case also there is a pen"
type textarea "x"
type textarea "I'm not a company so IDK if I can use your api in this case also there is a pend"
type textarea "x"
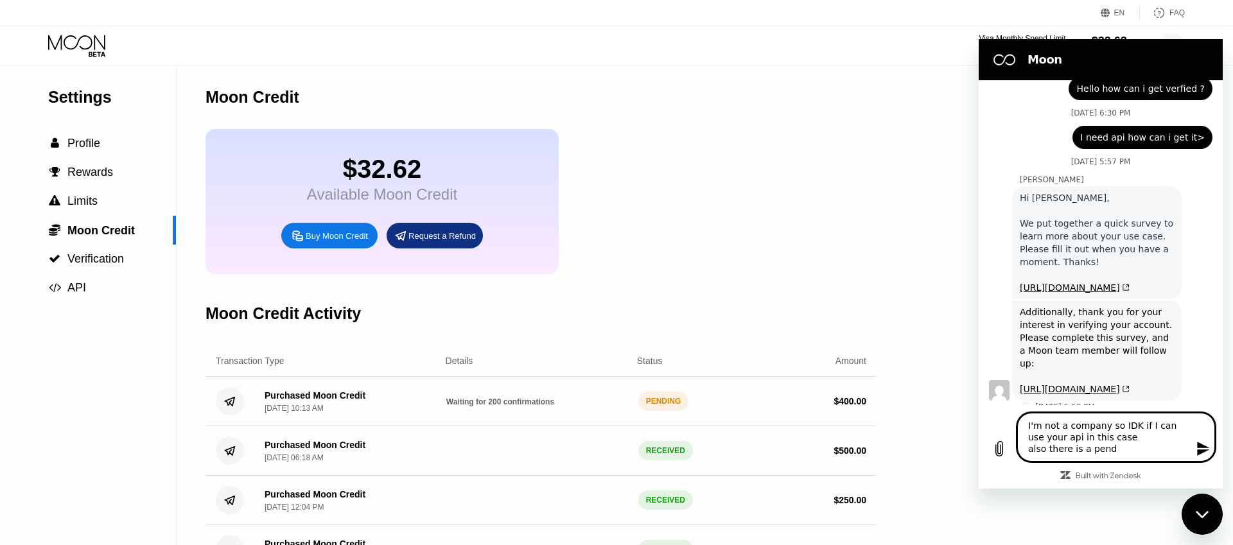
type textarea "I'm not a company so IDK if I can use your api in this case also there is a pen…"
type textarea "x"
type textarea "I'm not a company so IDK if I can use your api in this case also there is a pen…"
type textarea "x"
type textarea "I'm not a company so IDK if I can use your api in this case also there is a pen…"
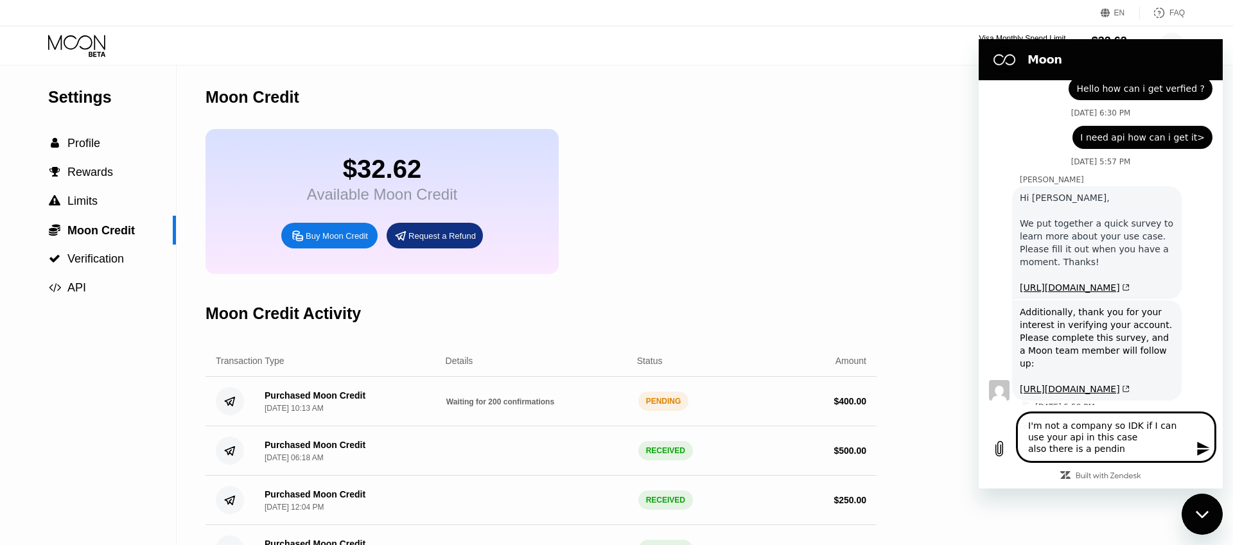
type textarea "x"
type textarea "I'm not a company so IDK if I can use your api in this case also there is a pen…"
type textarea "x"
type textarea "I'm not a company so IDK if I can use your api in this case also there is a pen…"
type textarea "x"
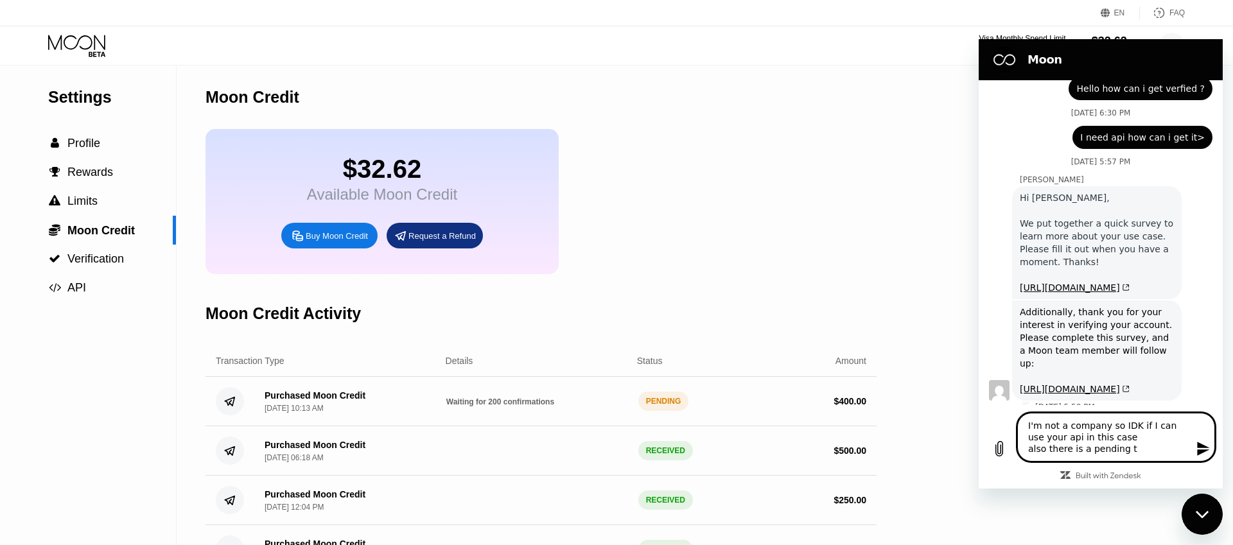
type textarea "I'm not a company so IDK if I can use your api in this case also there is a pen…"
type textarea "x"
type textarea "I'm not a company so IDK if I can use your api in this case also there is a pen…"
type textarea "x"
type textarea "I'm not a company so IDK if I can use your api in this case also there is a pen…"
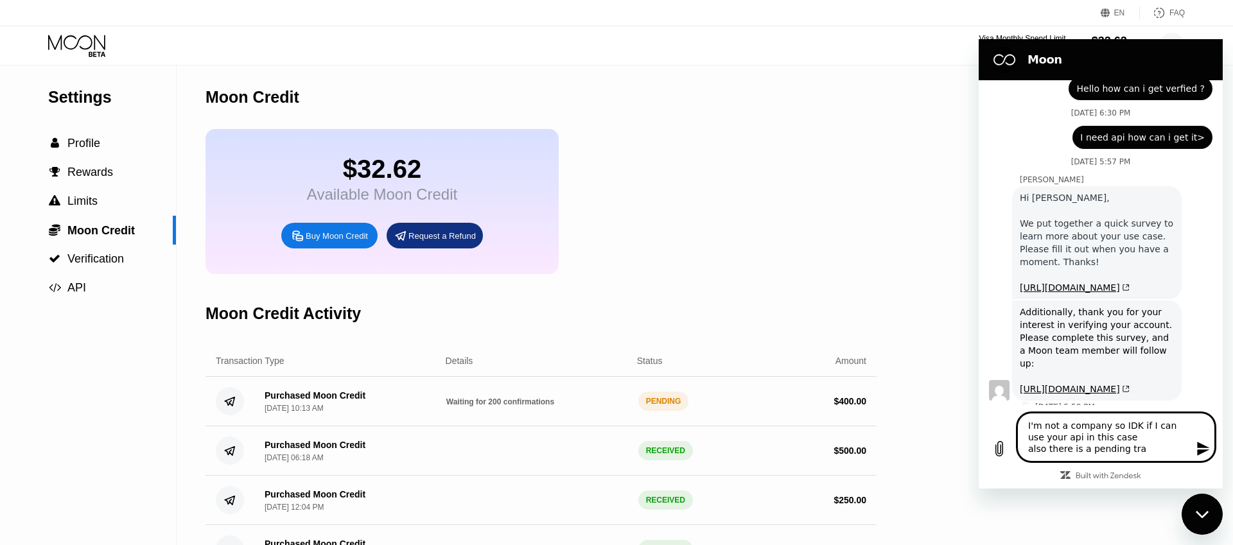
type textarea "x"
type textarea "I'm not a company so IDK if I can use your api in this case also there is a pen…"
type textarea "x"
type textarea "I'm not a company so IDK if I can use your api in this case also there is a pen…"
type textarea "x"
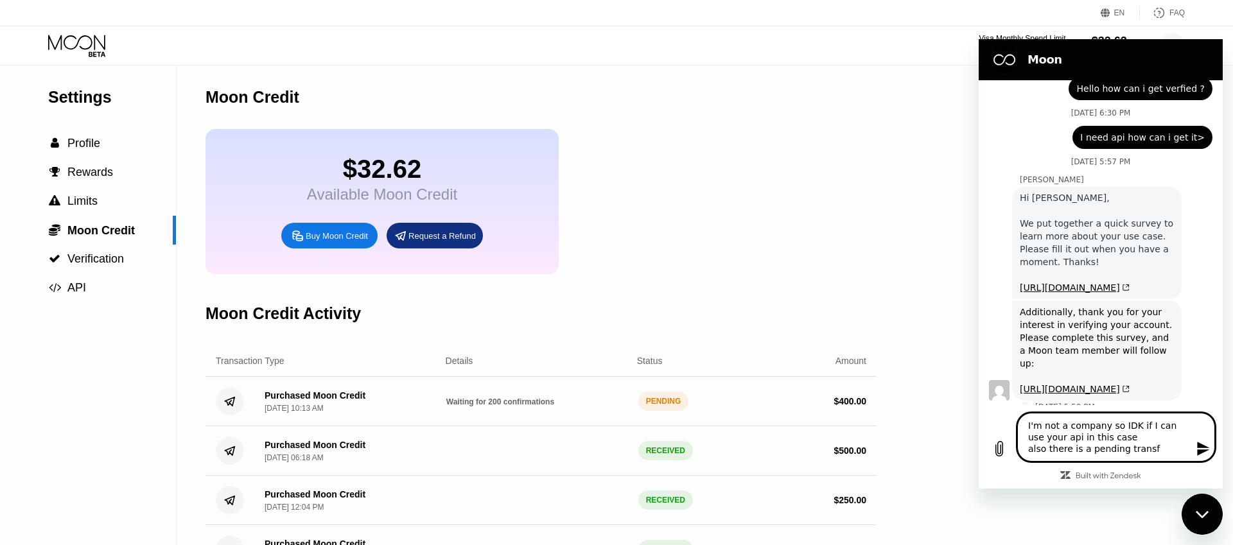
type textarea "I'm not a company so IDK if I can use your api in this case also there is a pen…"
type textarea "x"
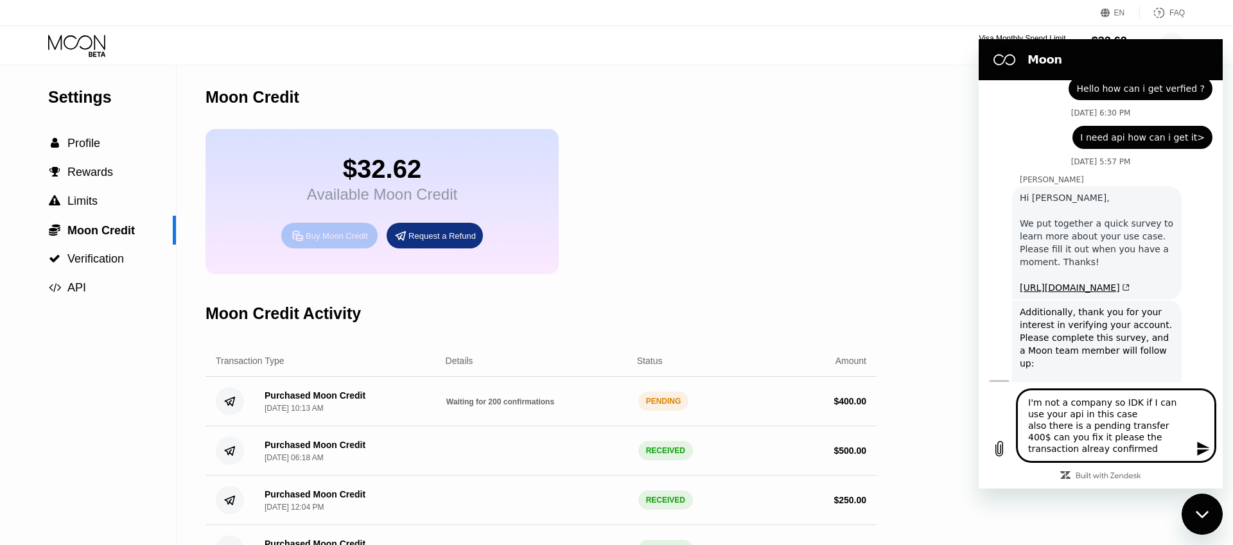
click at [333, 241] on div "Buy Moon Credit" at bounding box center [337, 236] width 62 height 11
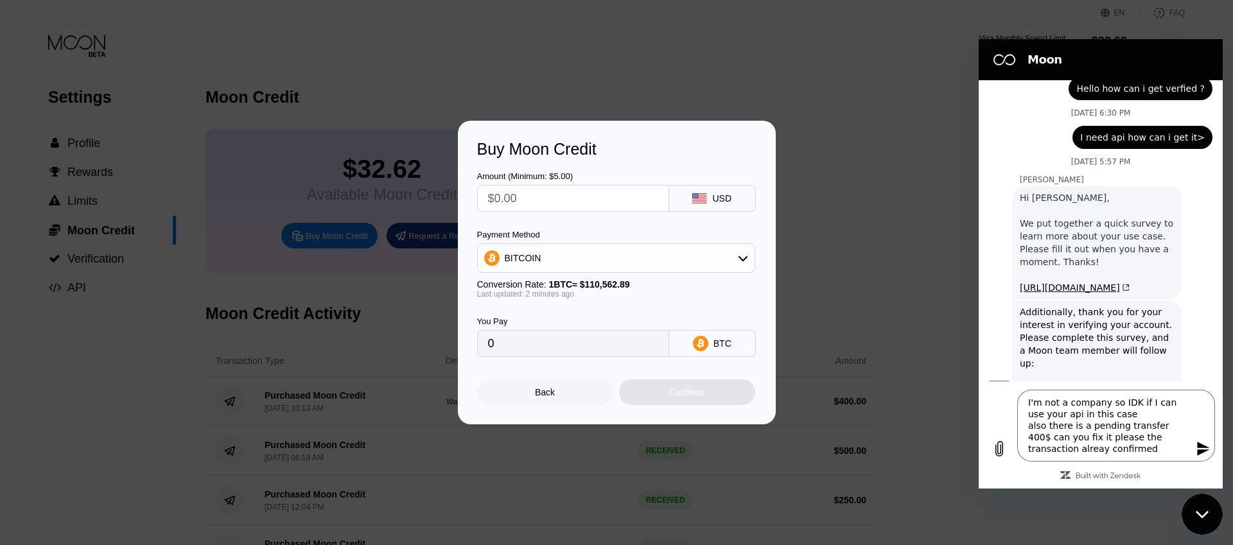
click at [600, 206] on input "text" at bounding box center [573, 199] width 170 height 26
click at [720, 265] on div "BITCOIN" at bounding box center [616, 258] width 277 height 26
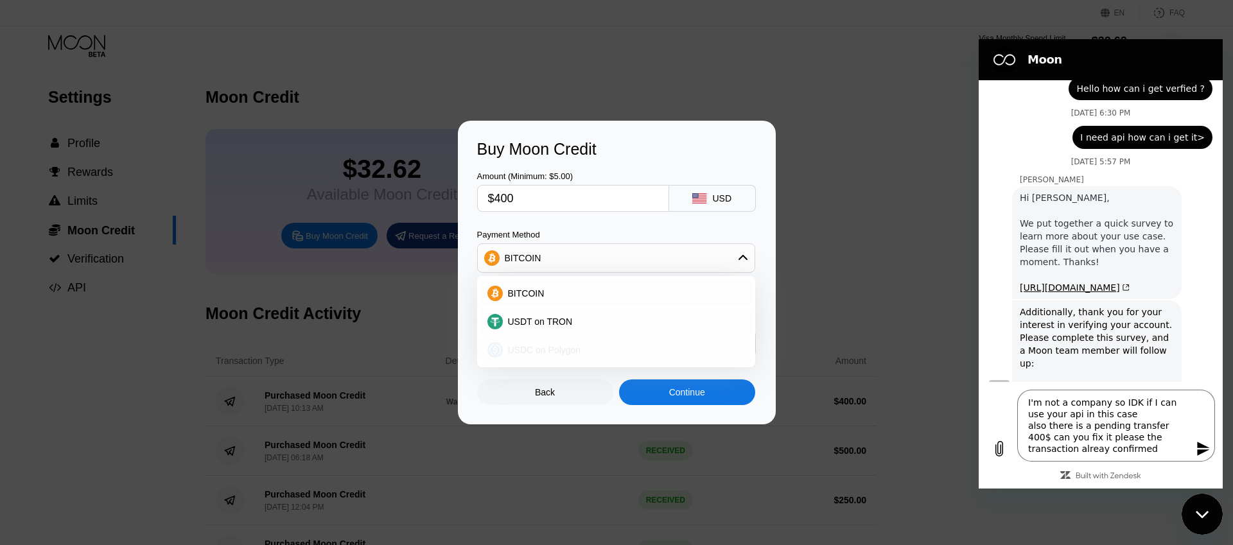
drag, startPoint x: 567, startPoint y: 351, endPoint x: 574, endPoint y: 350, distance: 7.2
click at [566, 351] on span "USDC on Polygon" at bounding box center [544, 350] width 73 height 10
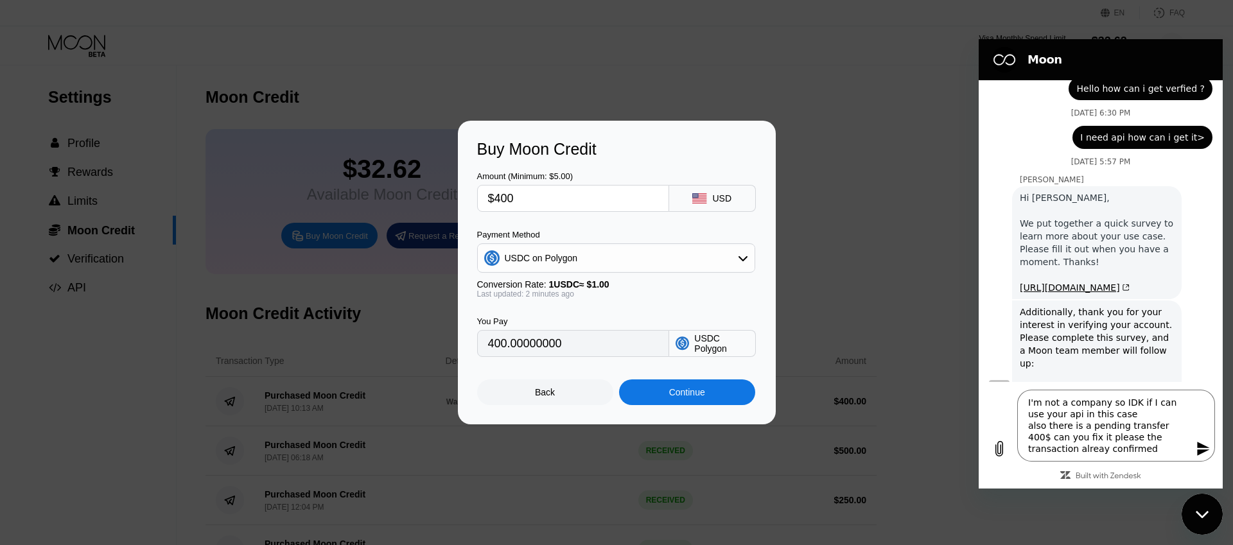
click at [710, 394] on div "Continue" at bounding box center [687, 393] width 136 height 26
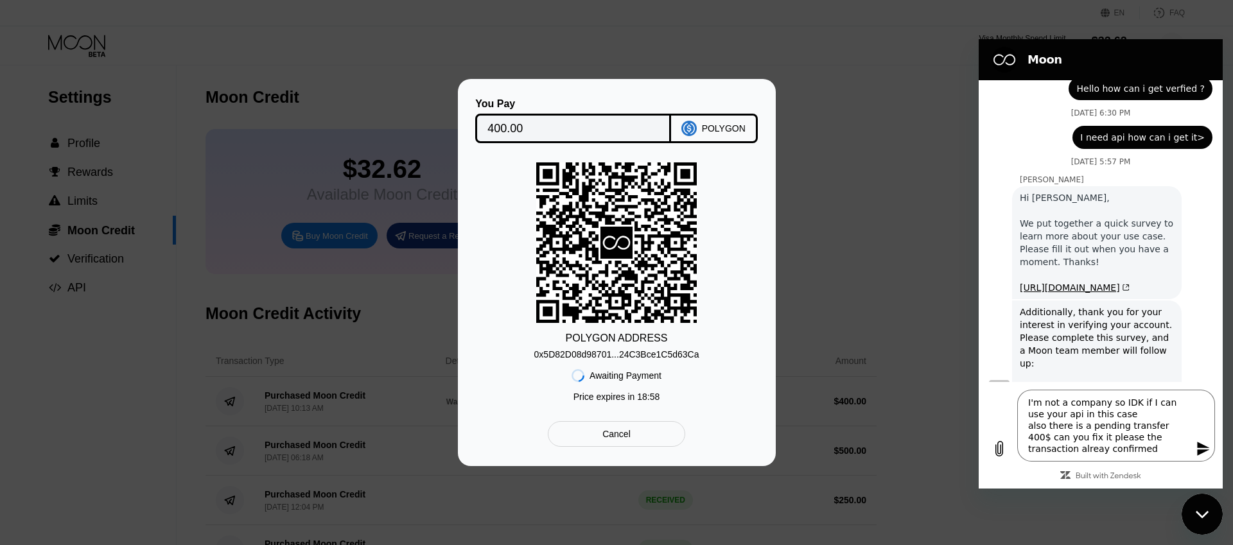
click at [622, 349] on div "0x5D82D08d98701...24C3Bce1C5d63Ca" at bounding box center [616, 354] width 165 height 10
drag, startPoint x: 1030, startPoint y: 426, endPoint x: 1152, endPoint y: 444, distance: 122.7
click at [1152, 444] on textarea "I'm not a company so IDK if I can use your api in this case also there is a pen…" at bounding box center [1116, 426] width 198 height 72
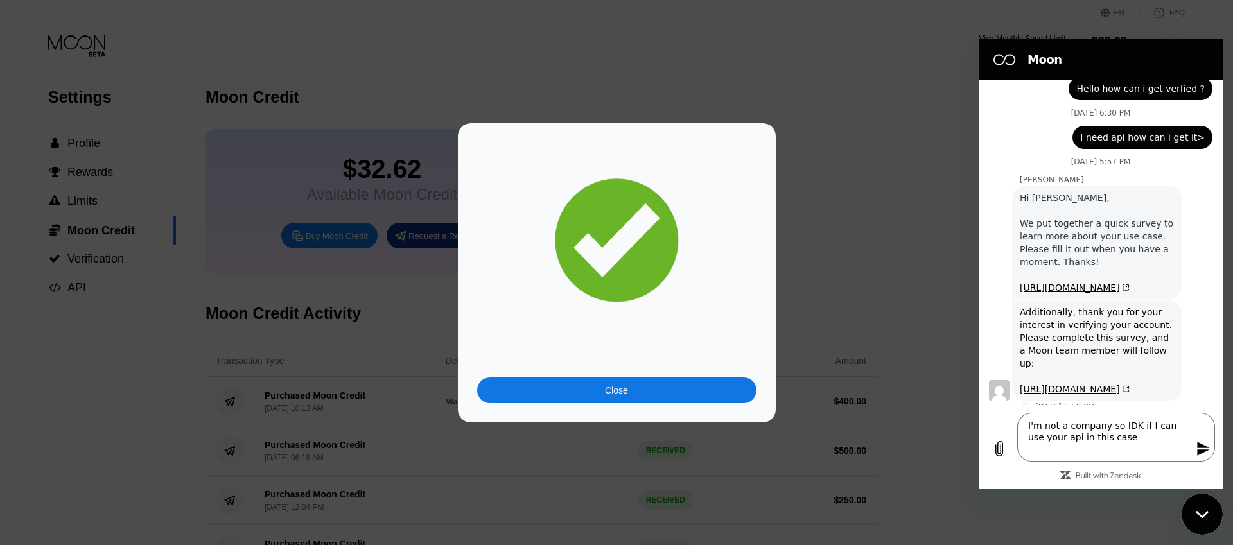
click at [1204, 450] on icon "Send message" at bounding box center [1203, 448] width 15 height 15
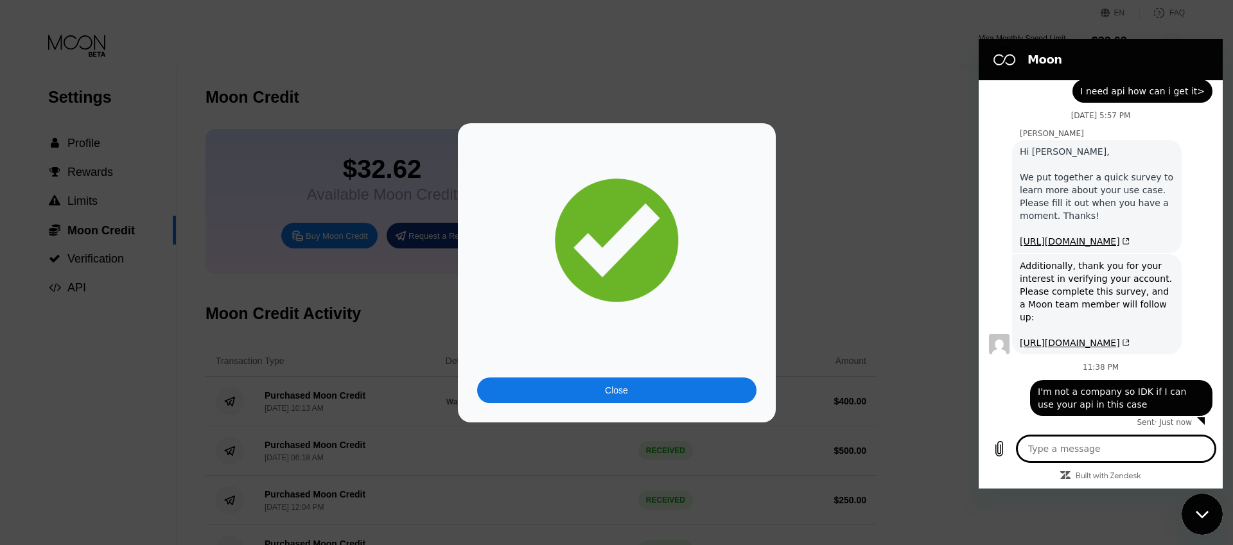
scroll to position [575, 0]
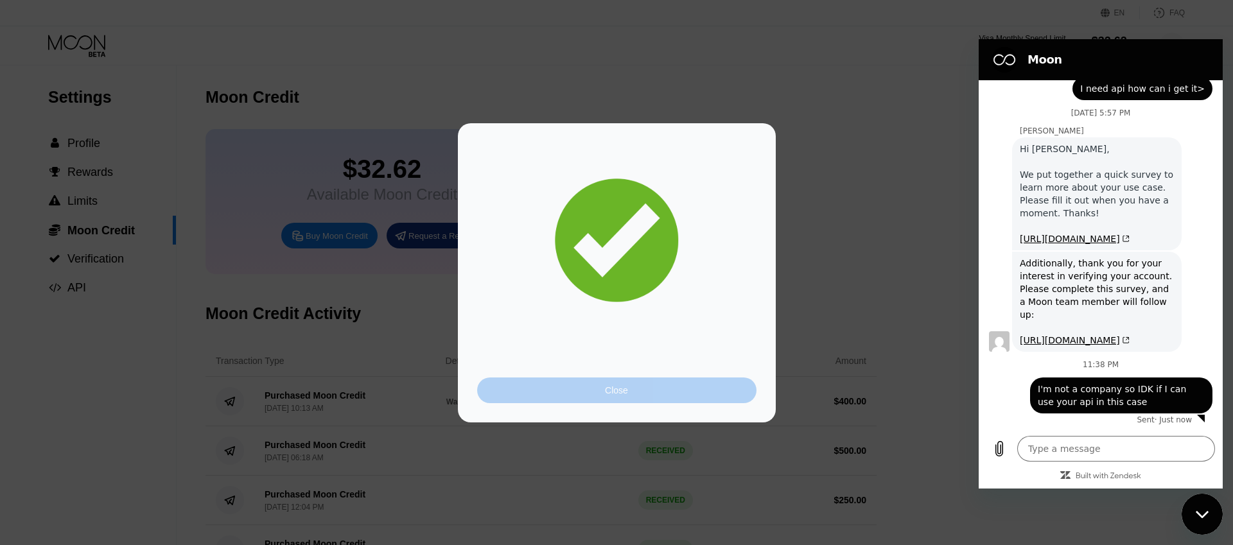
click at [660, 393] on div "Close" at bounding box center [616, 391] width 279 height 26
